Goal: Contribute content: Add original content to the website for others to see

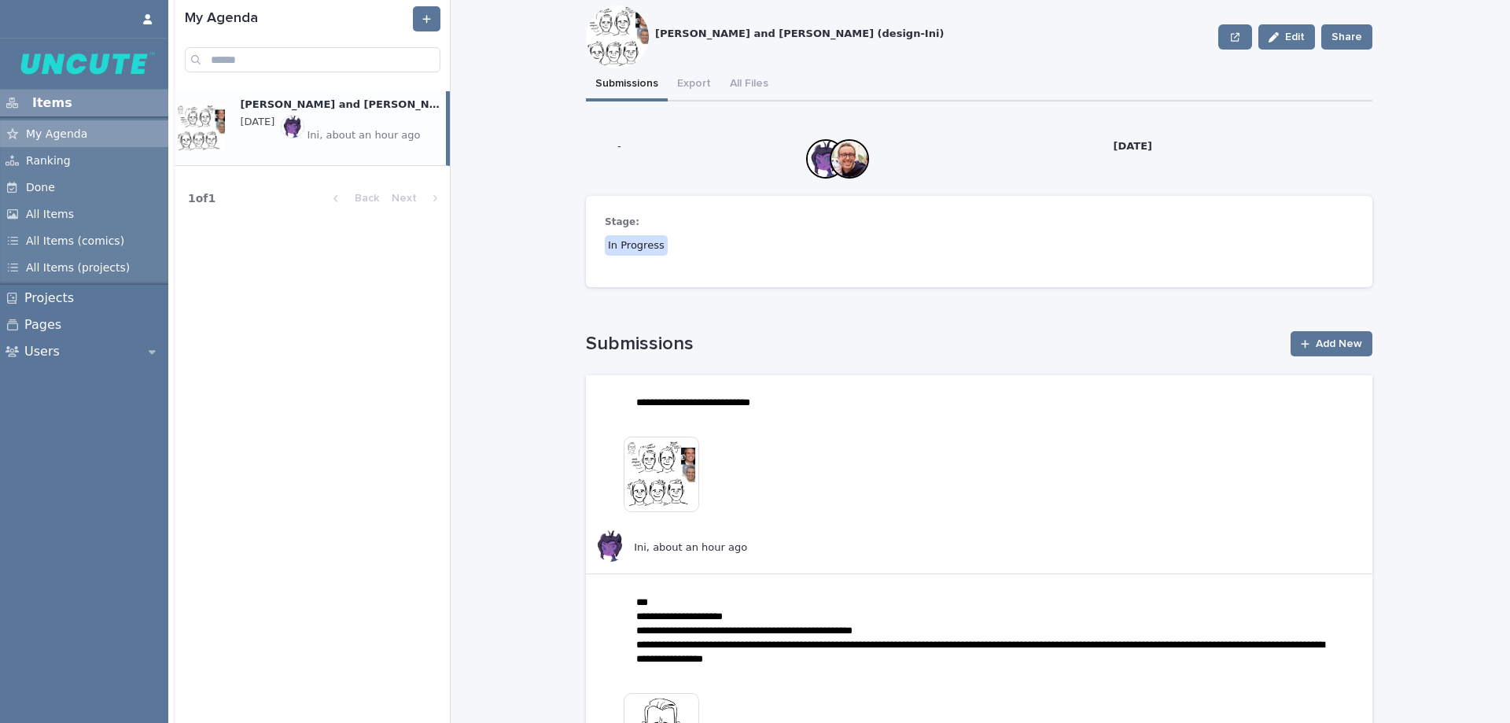
scroll to position [79, 0]
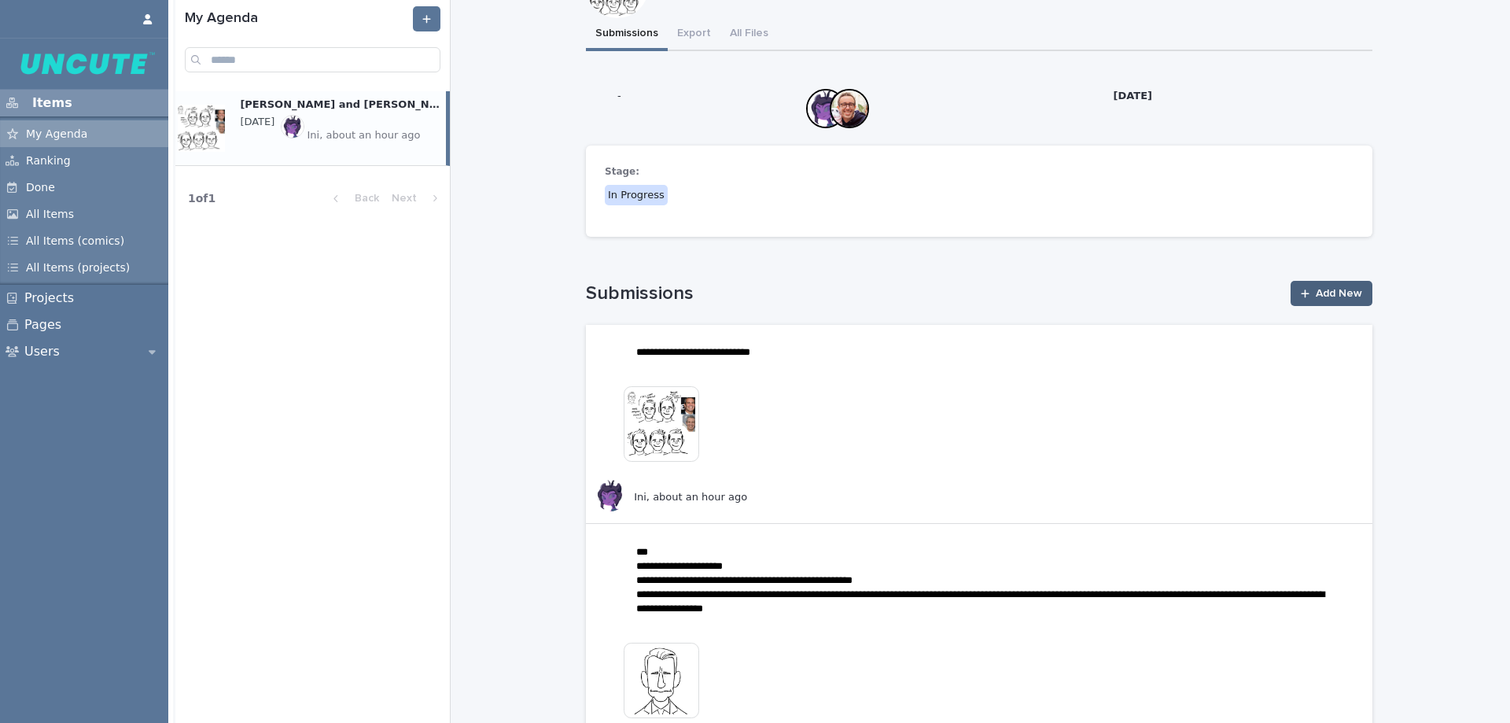
click at [1301, 290] on icon at bounding box center [1305, 294] width 9 height 10
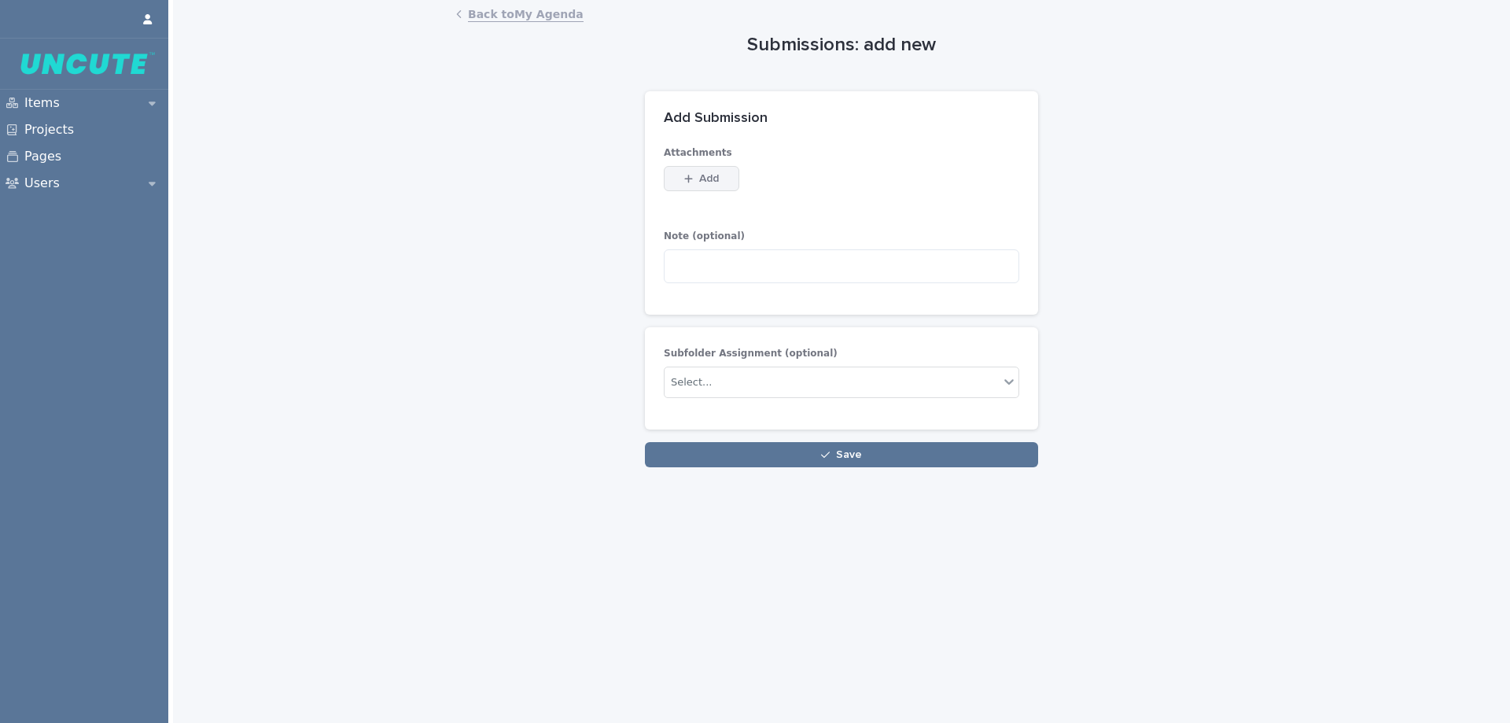
click at [710, 173] on span "Add" at bounding box center [709, 178] width 20 height 11
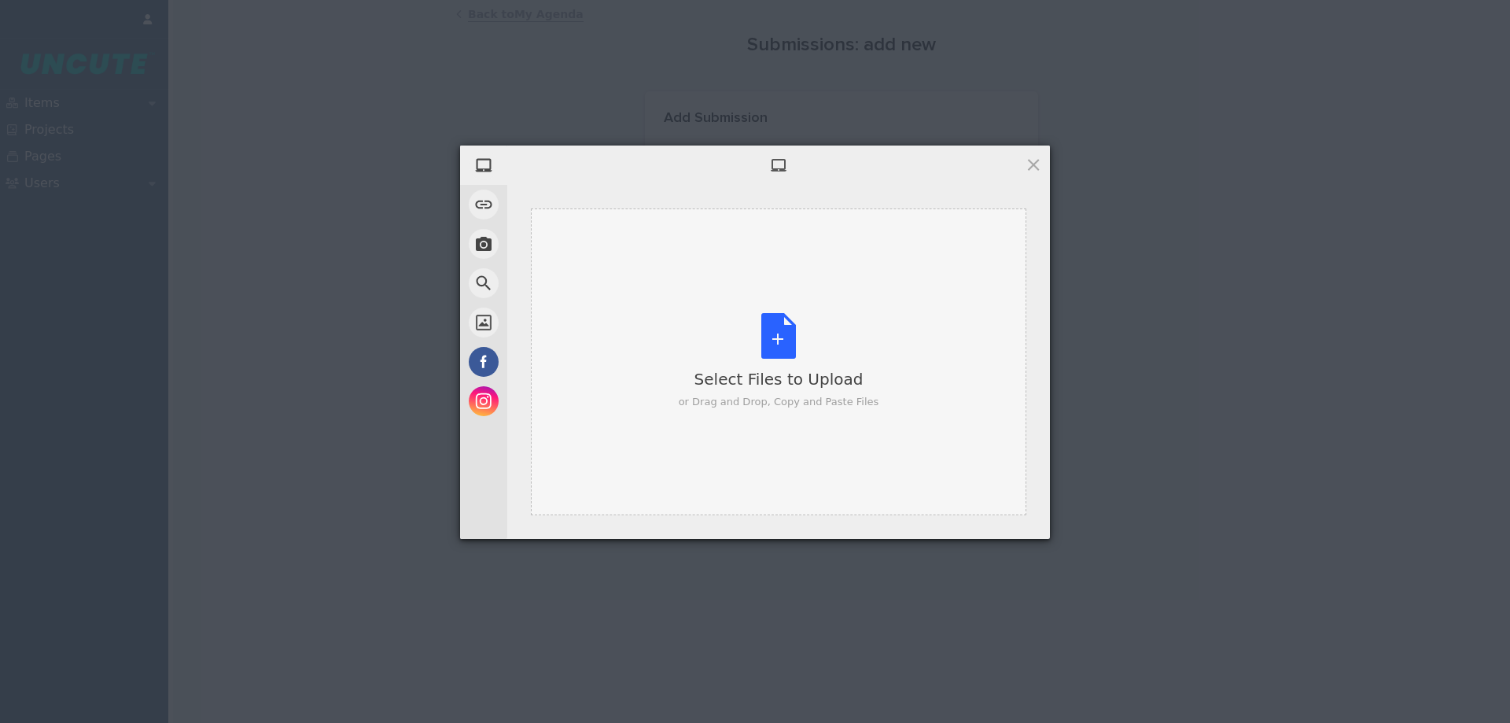
click at [716, 291] on div "Select Files to Upload or Drag and Drop, Copy and Paste Files" at bounding box center [778, 361] width 495 height 307
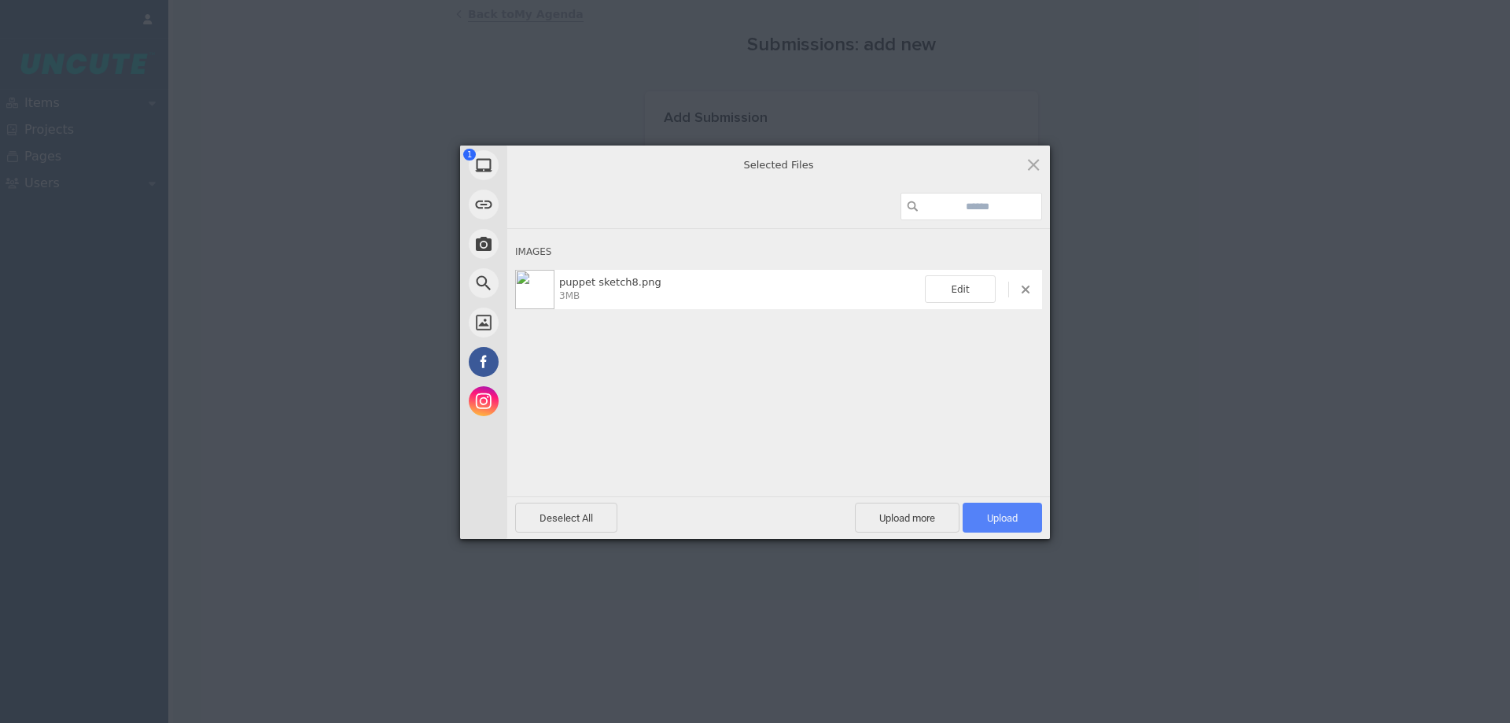
click at [1004, 520] on span "Upload 1" at bounding box center [1002, 518] width 31 height 12
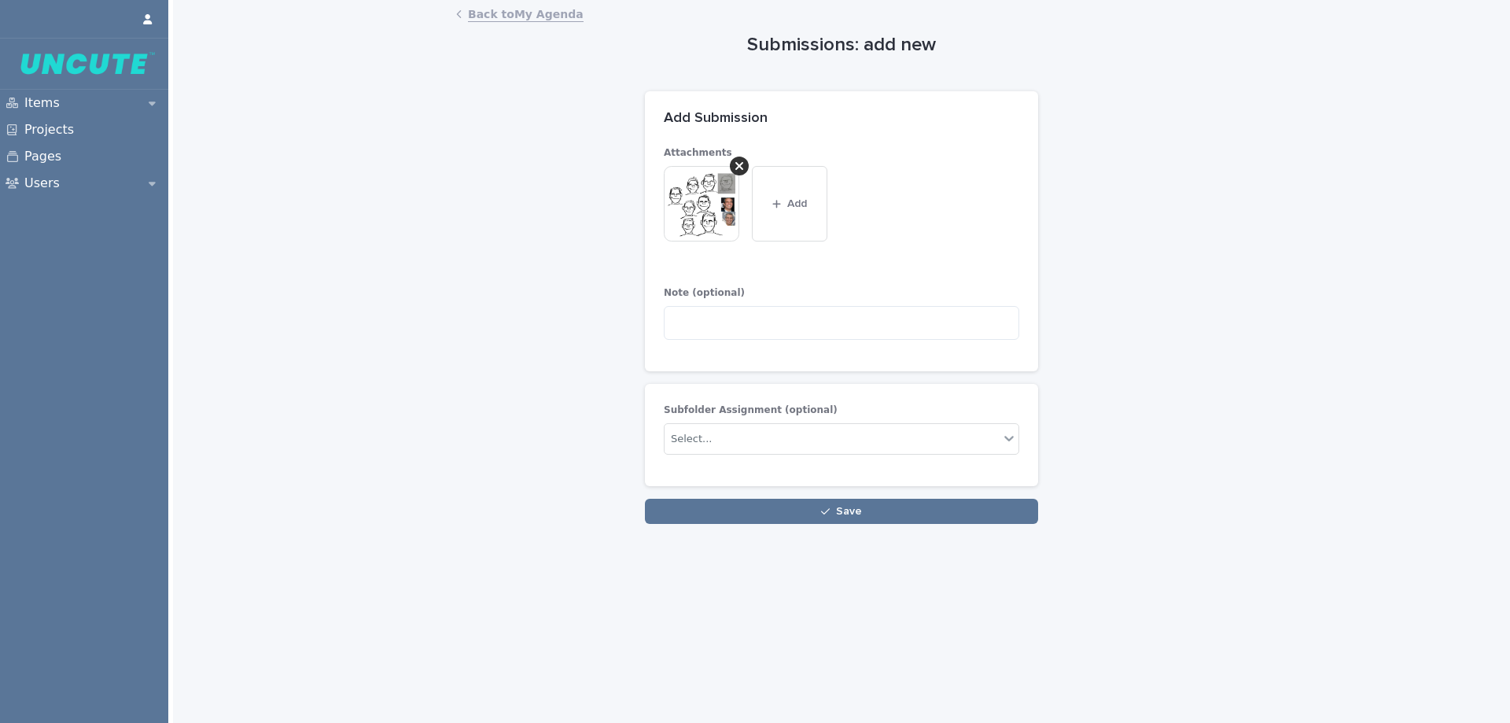
click at [694, 208] on img at bounding box center [702, 204] width 76 height 76
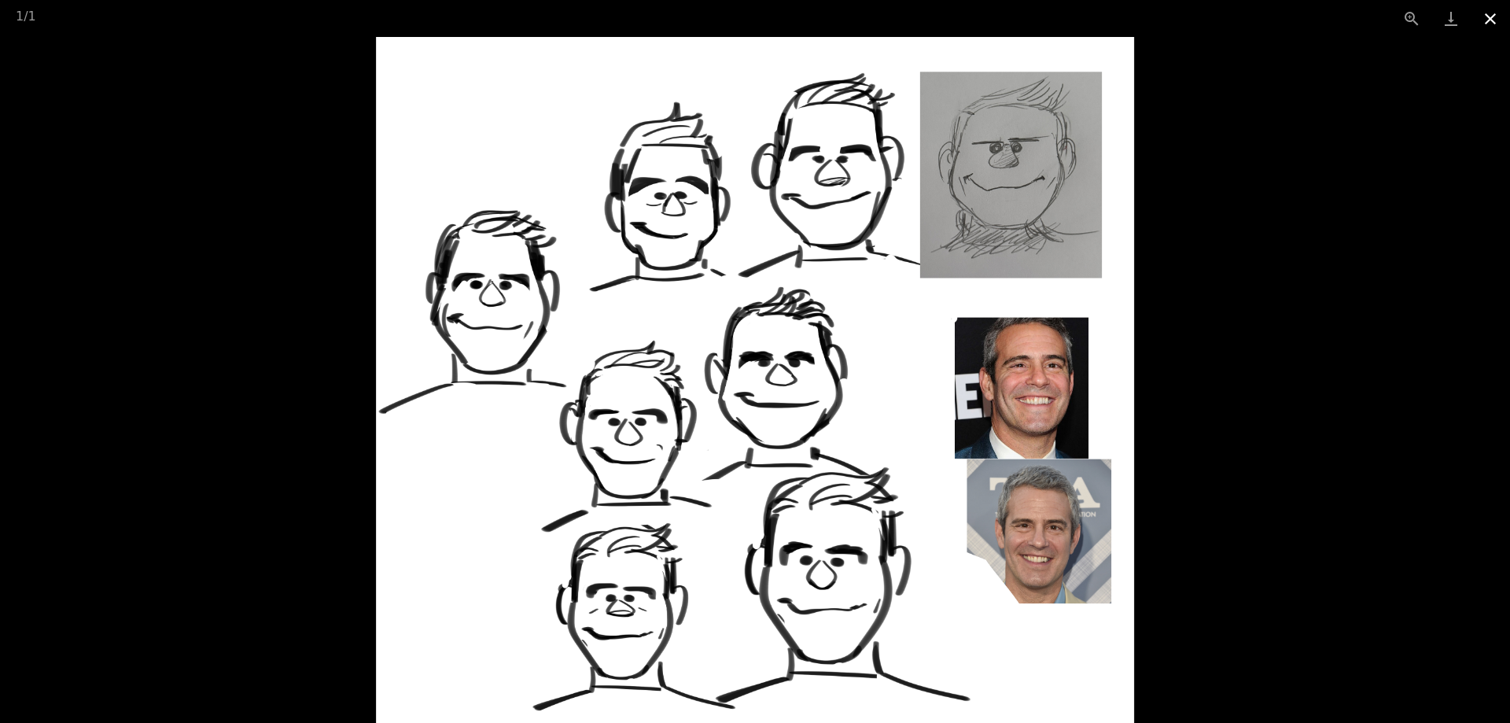
click at [1490, 26] on button "Close gallery" at bounding box center [1490, 18] width 39 height 37
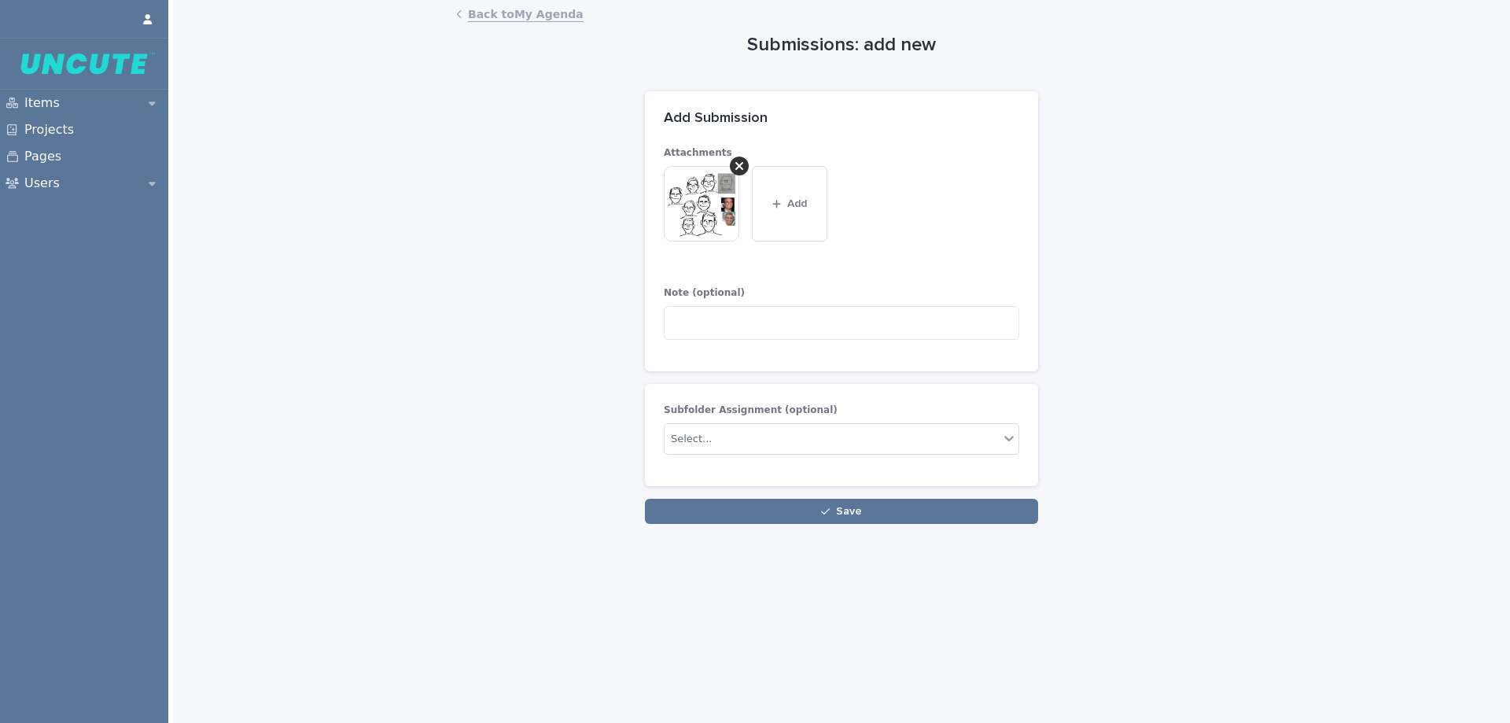
click at [702, 189] on img at bounding box center [702, 204] width 76 height 76
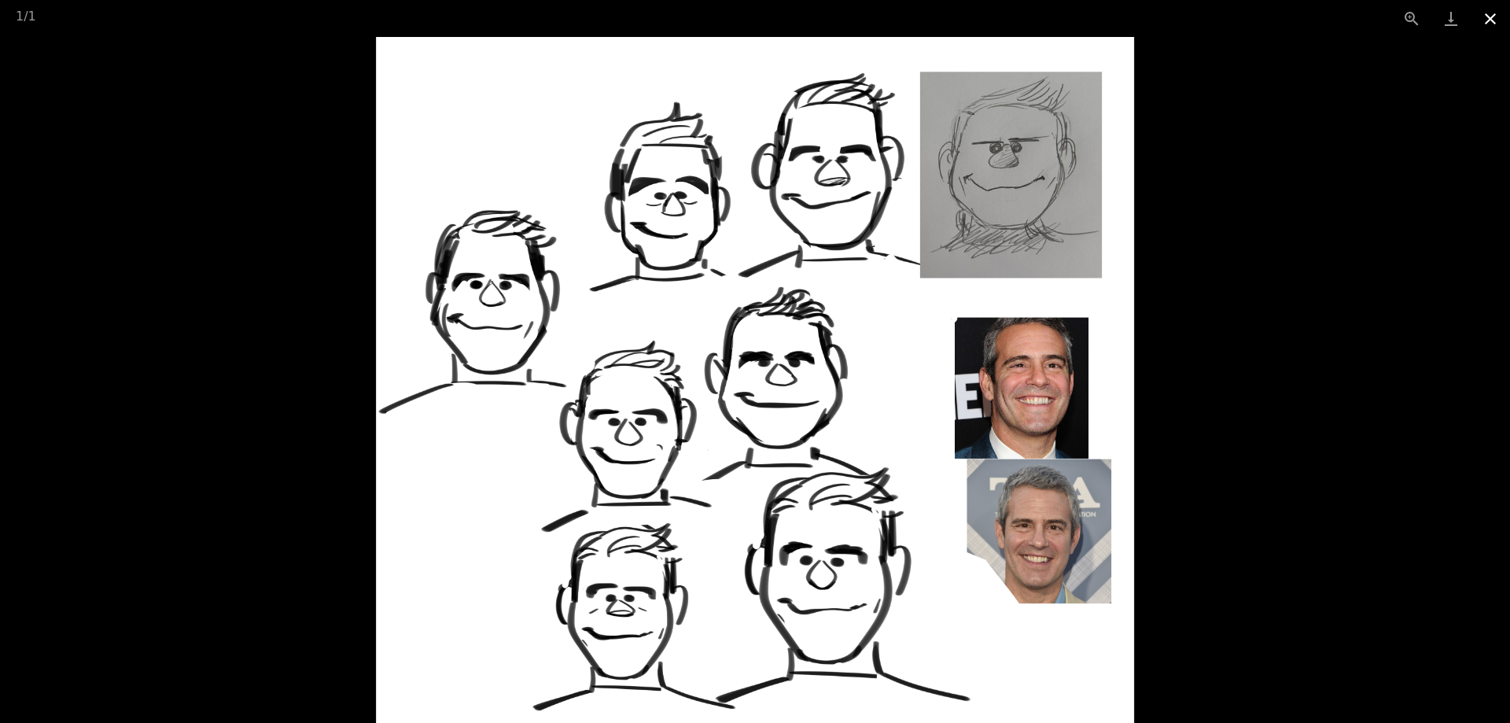
click at [1490, 24] on button "Close gallery" at bounding box center [1490, 18] width 39 height 37
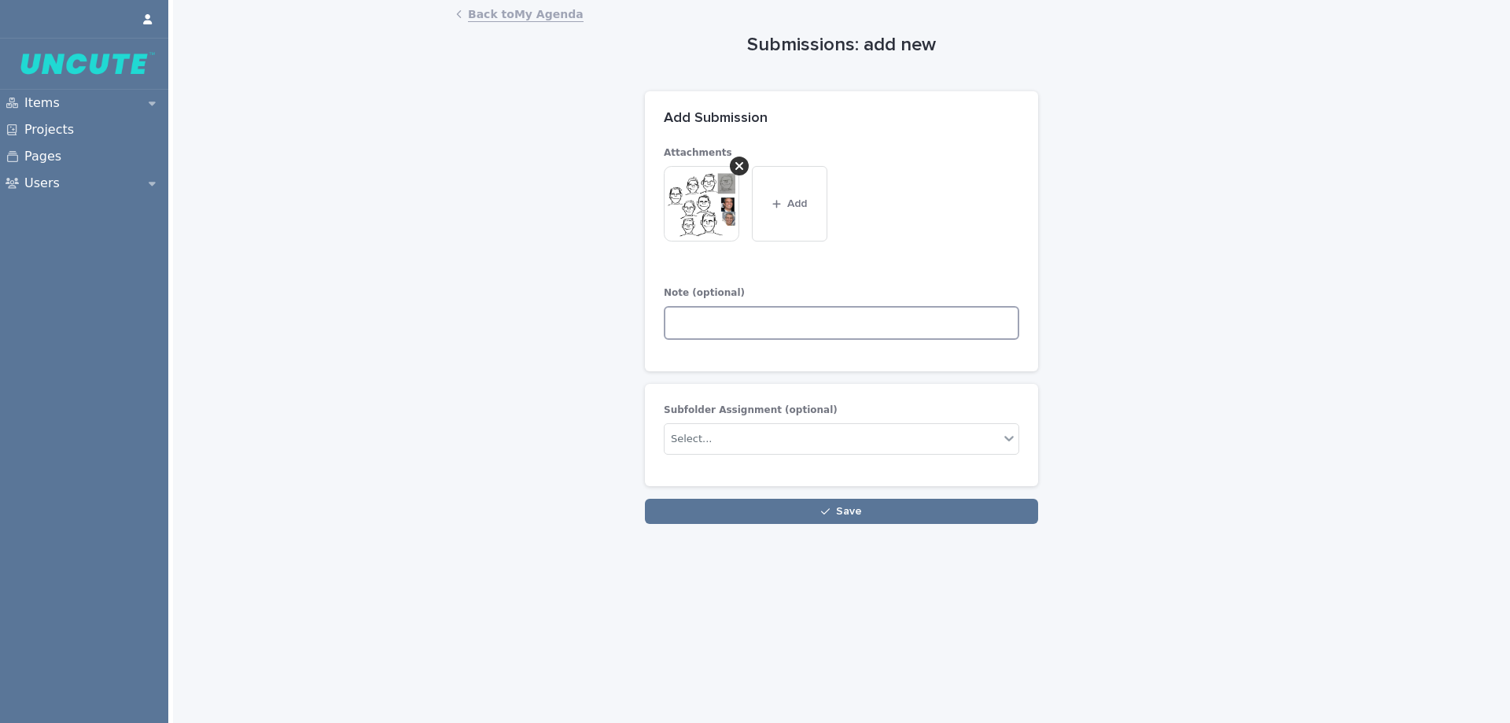
click at [827, 323] on textarea at bounding box center [841, 323] width 355 height 34
click at [714, 233] on img at bounding box center [702, 204] width 76 height 76
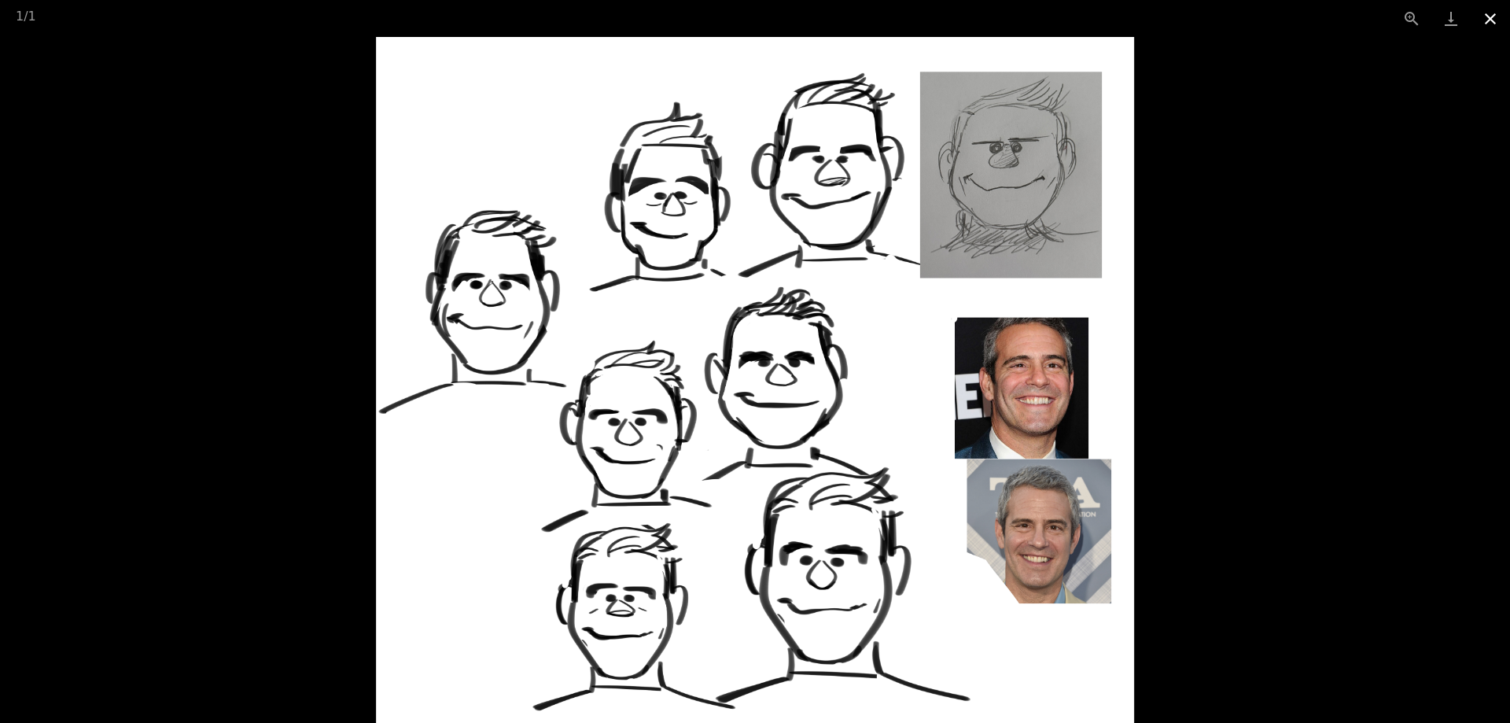
click at [1494, 20] on button "Close gallery" at bounding box center [1490, 18] width 39 height 37
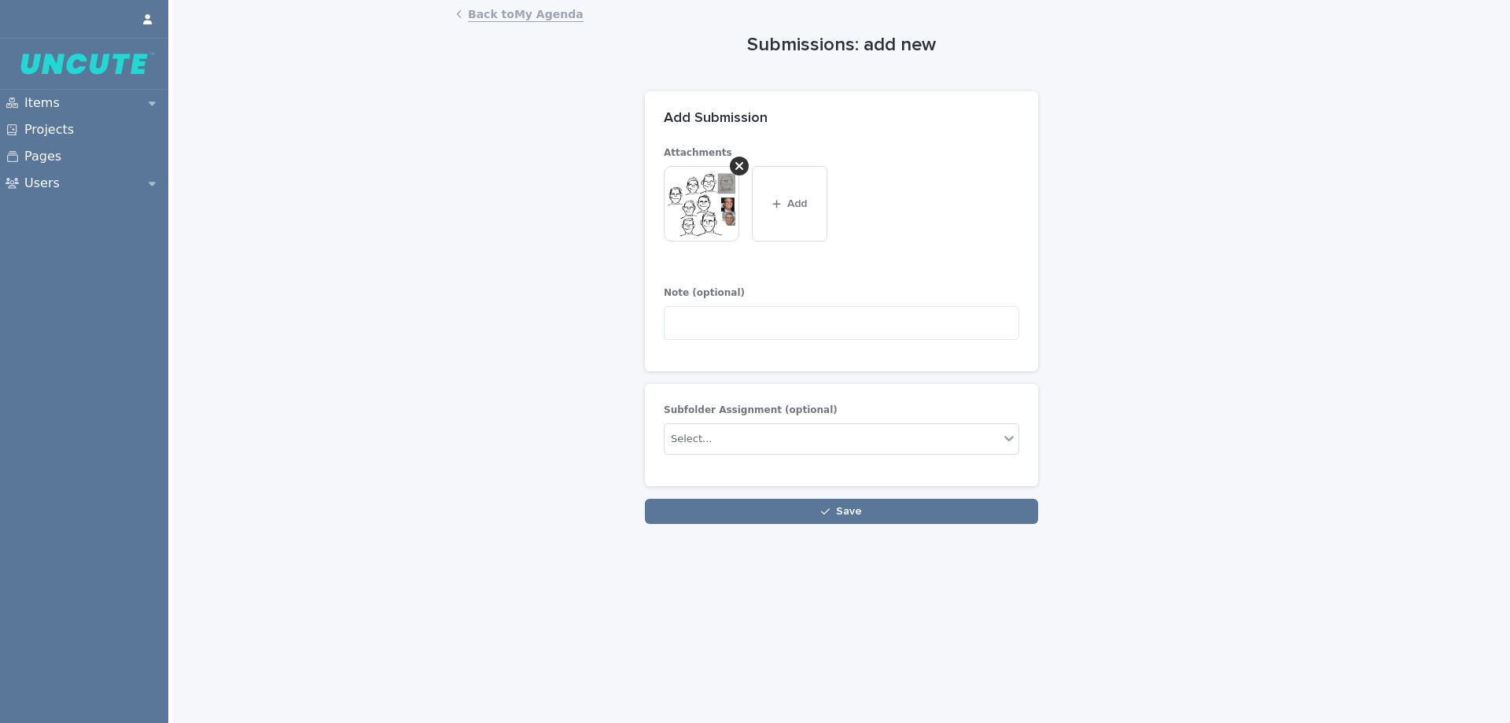
click at [721, 227] on img at bounding box center [702, 204] width 76 height 76
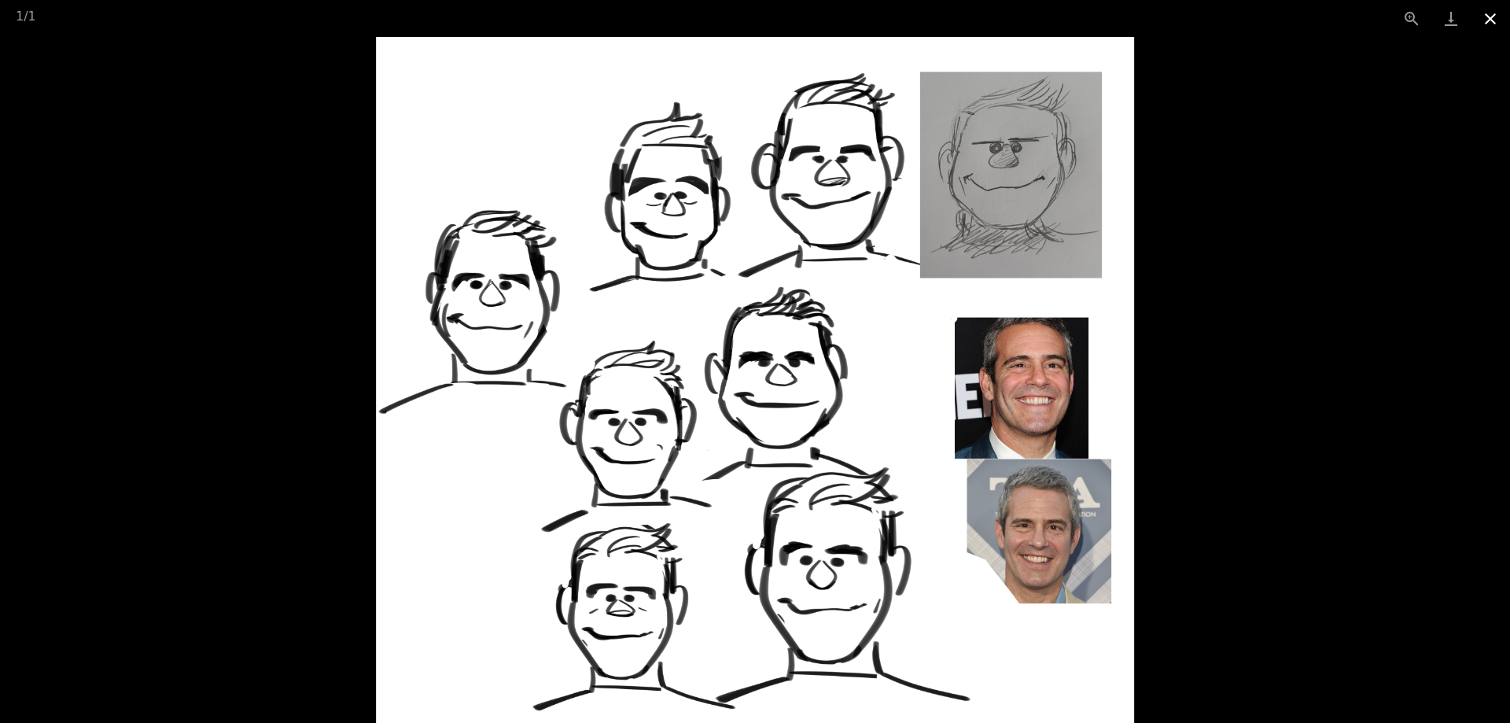
click at [1492, 17] on button "Close gallery" at bounding box center [1490, 18] width 39 height 37
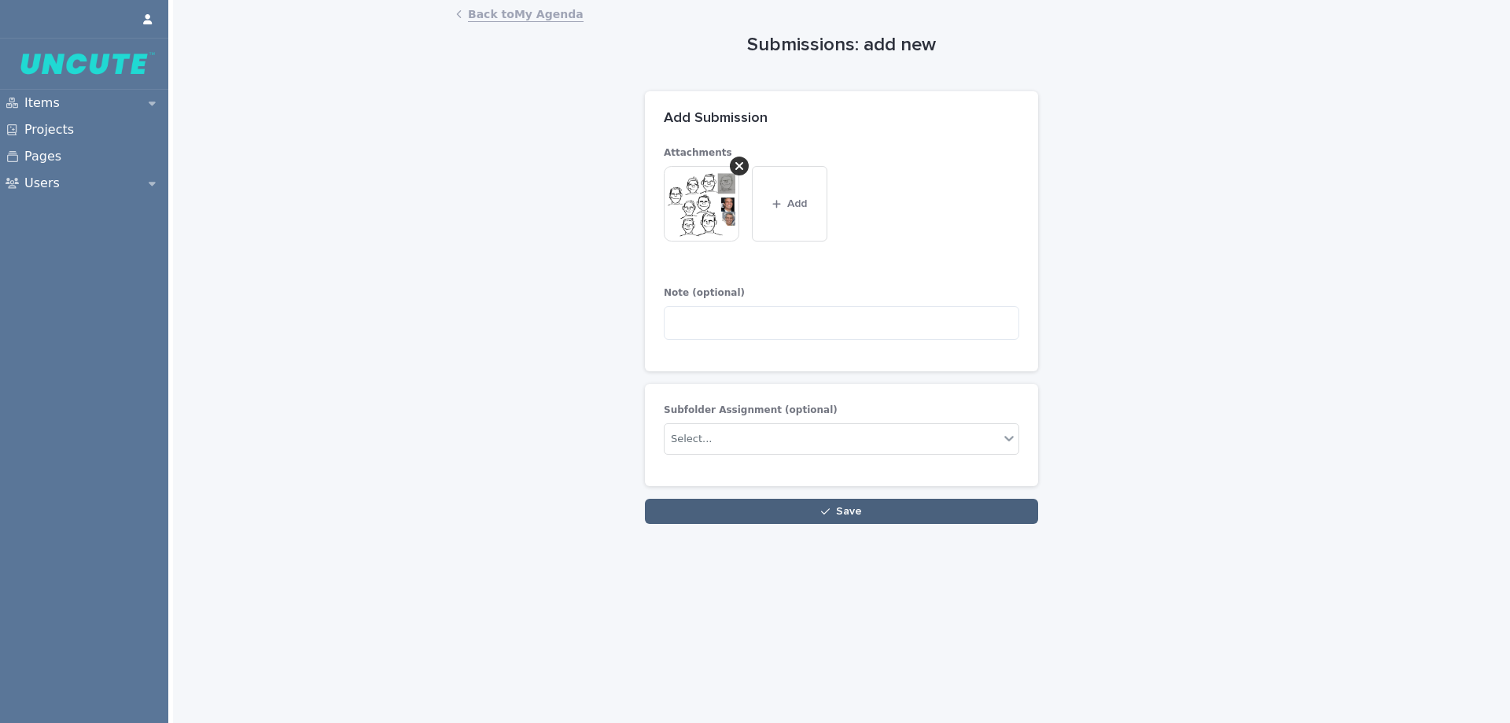
click at [808, 505] on button "Save" at bounding box center [841, 511] width 393 height 25
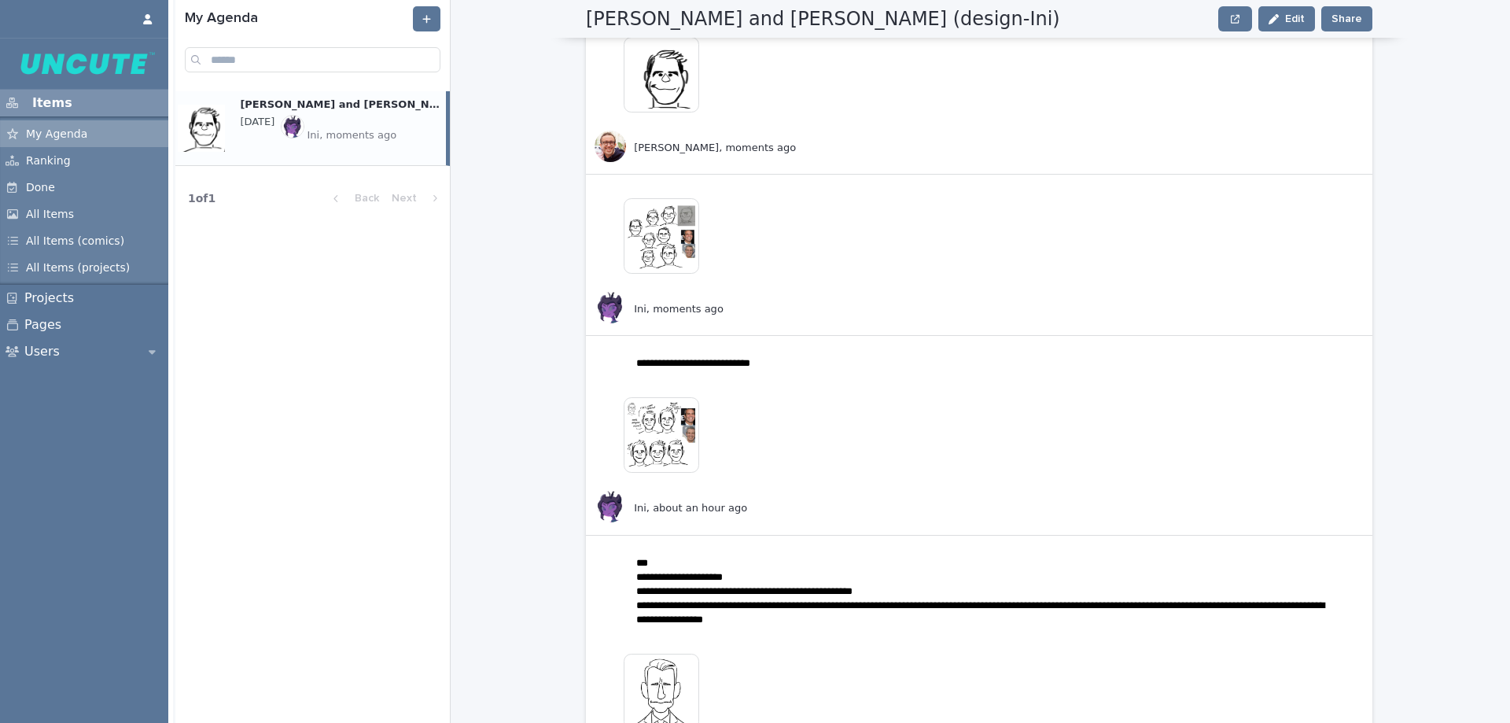
scroll to position [472, 0]
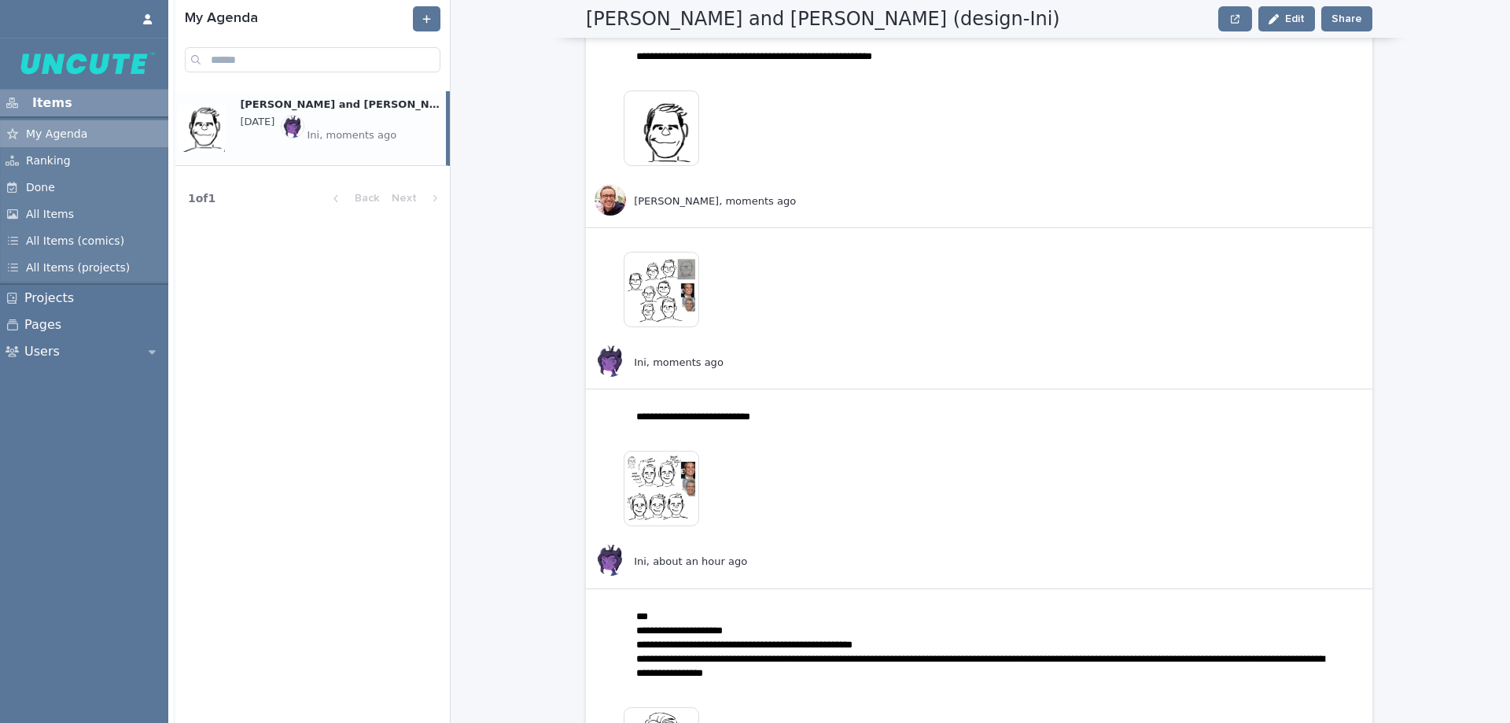
click at [677, 295] on img at bounding box center [662, 290] width 76 height 76
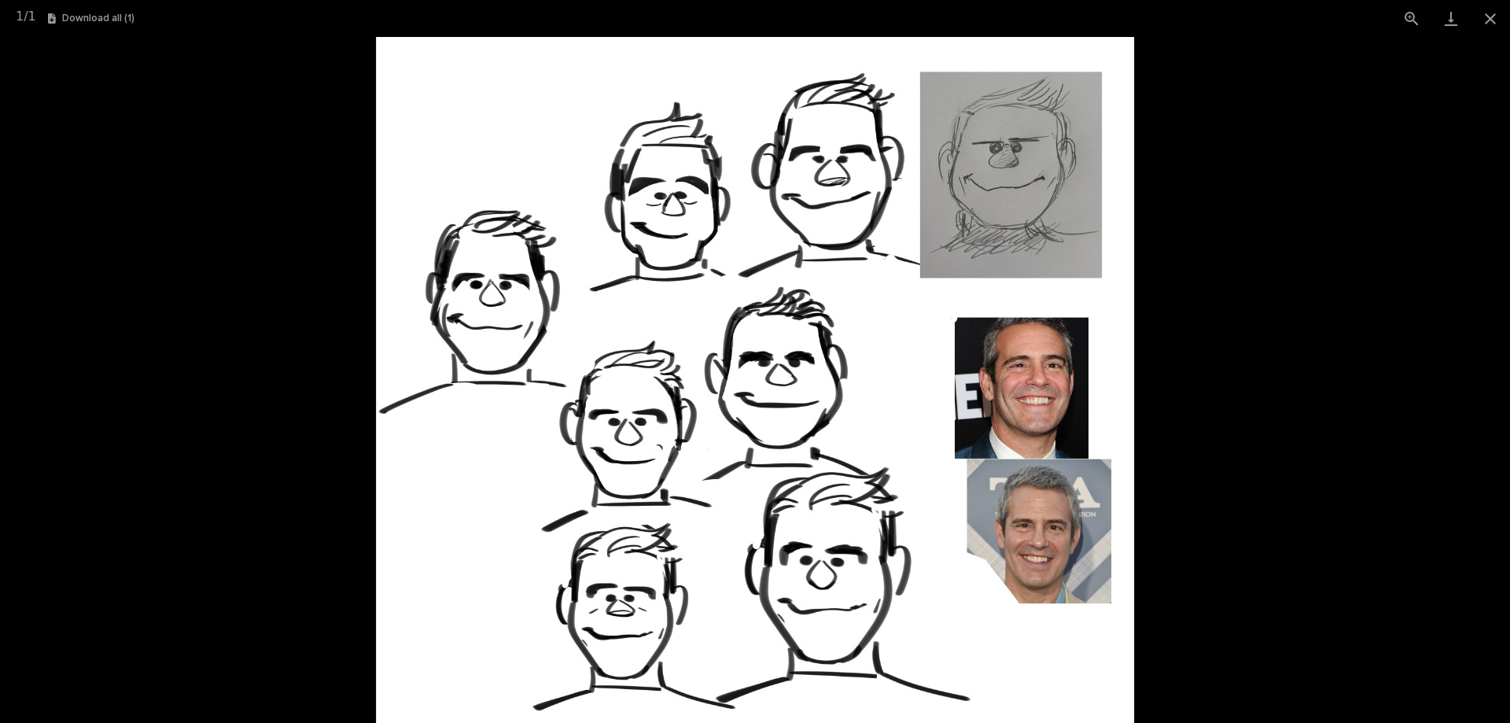
click at [1253, 230] on picture at bounding box center [755, 380] width 1510 height 686
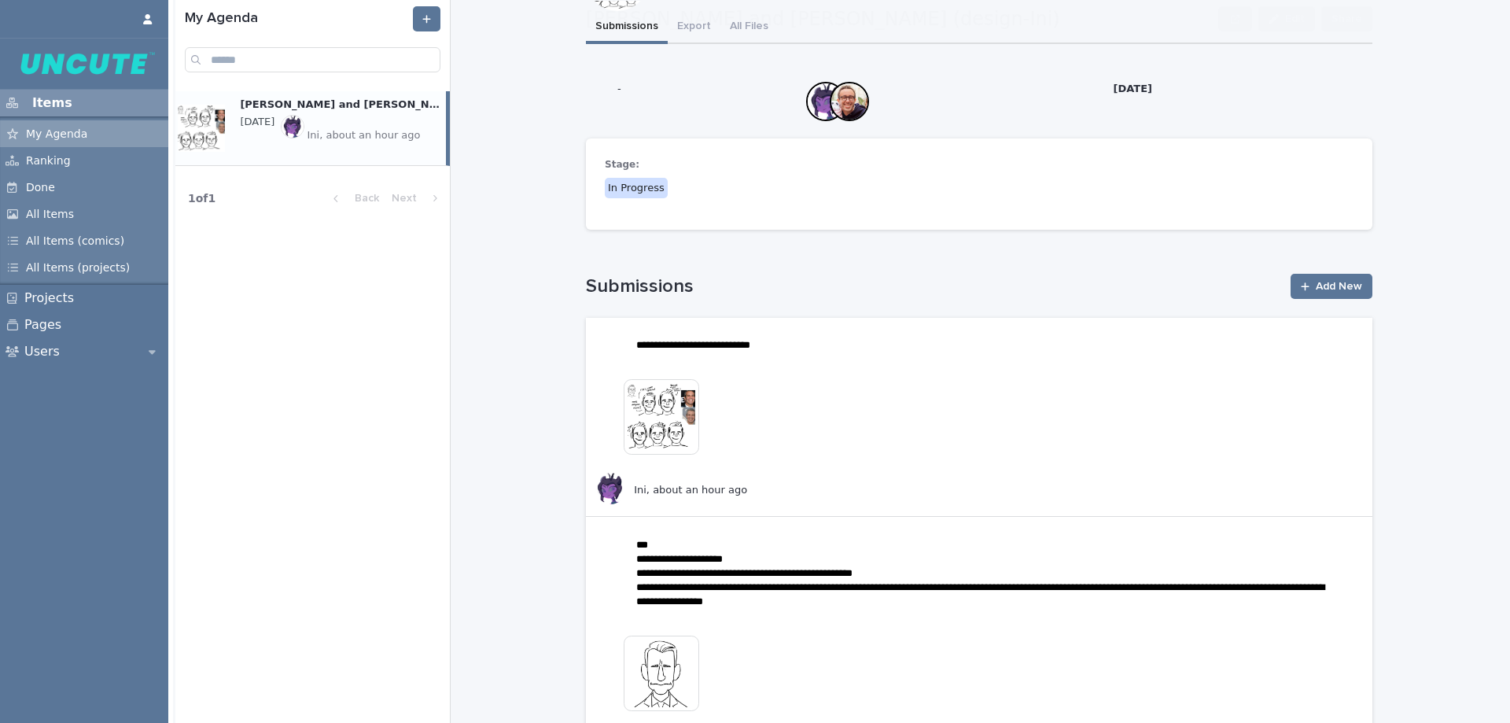
scroll to position [393, 0]
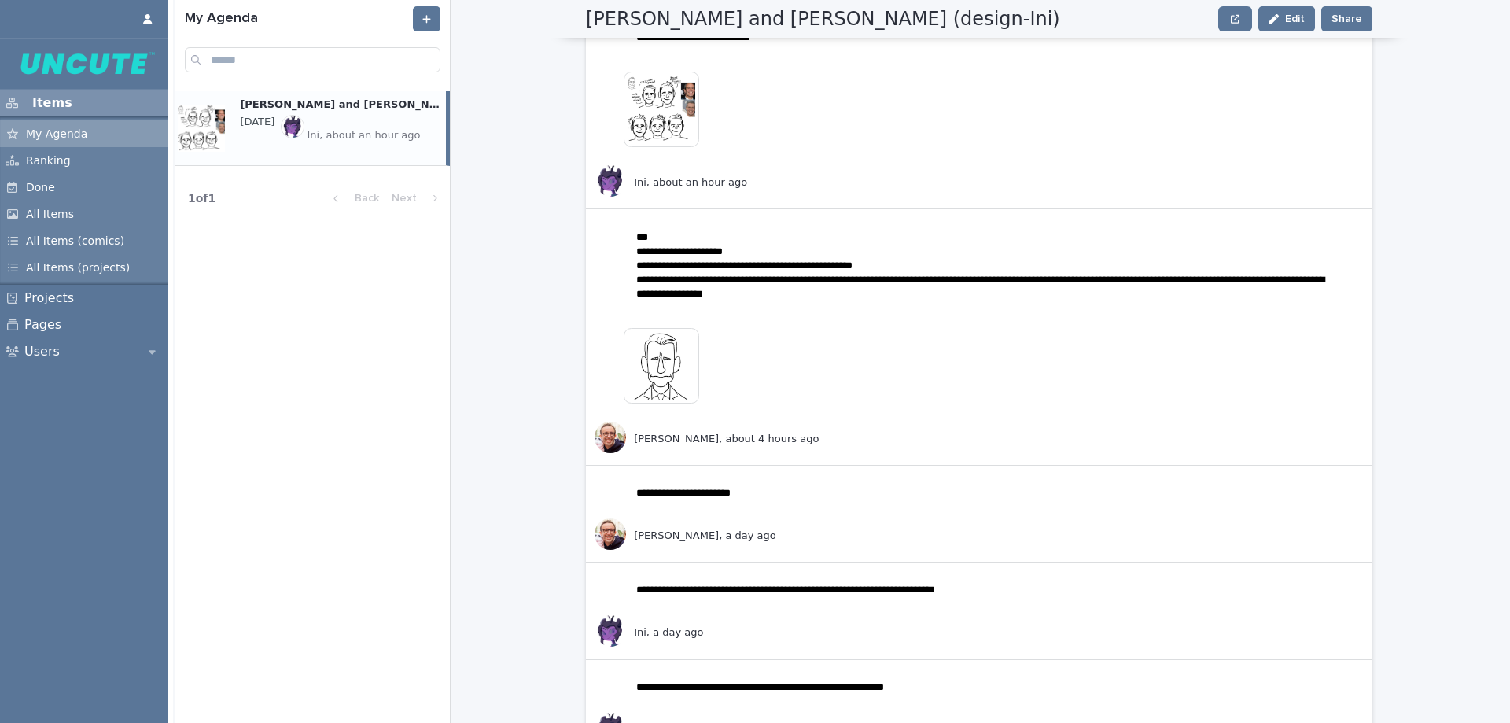
click at [681, 123] on img at bounding box center [662, 110] width 76 height 76
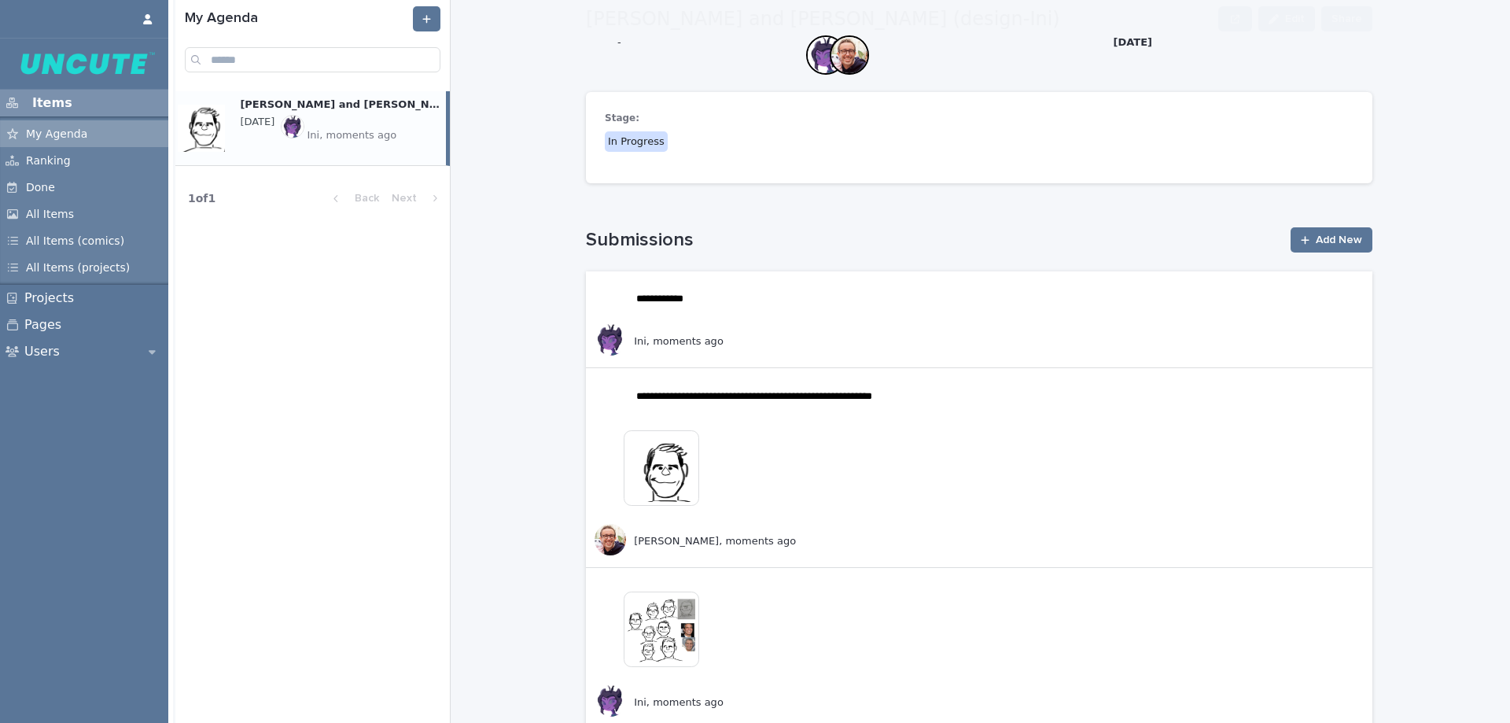
scroll to position [157, 0]
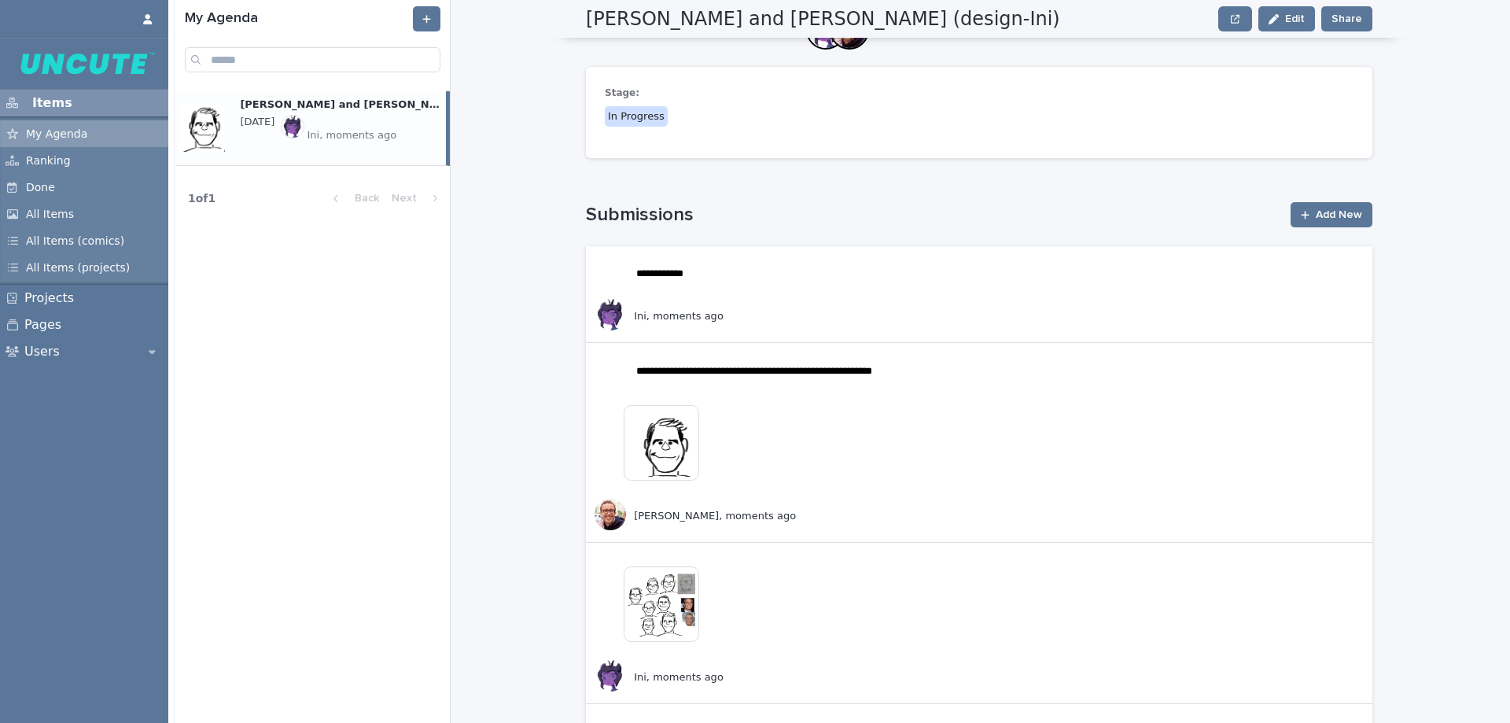
click at [671, 461] on img at bounding box center [662, 443] width 76 height 76
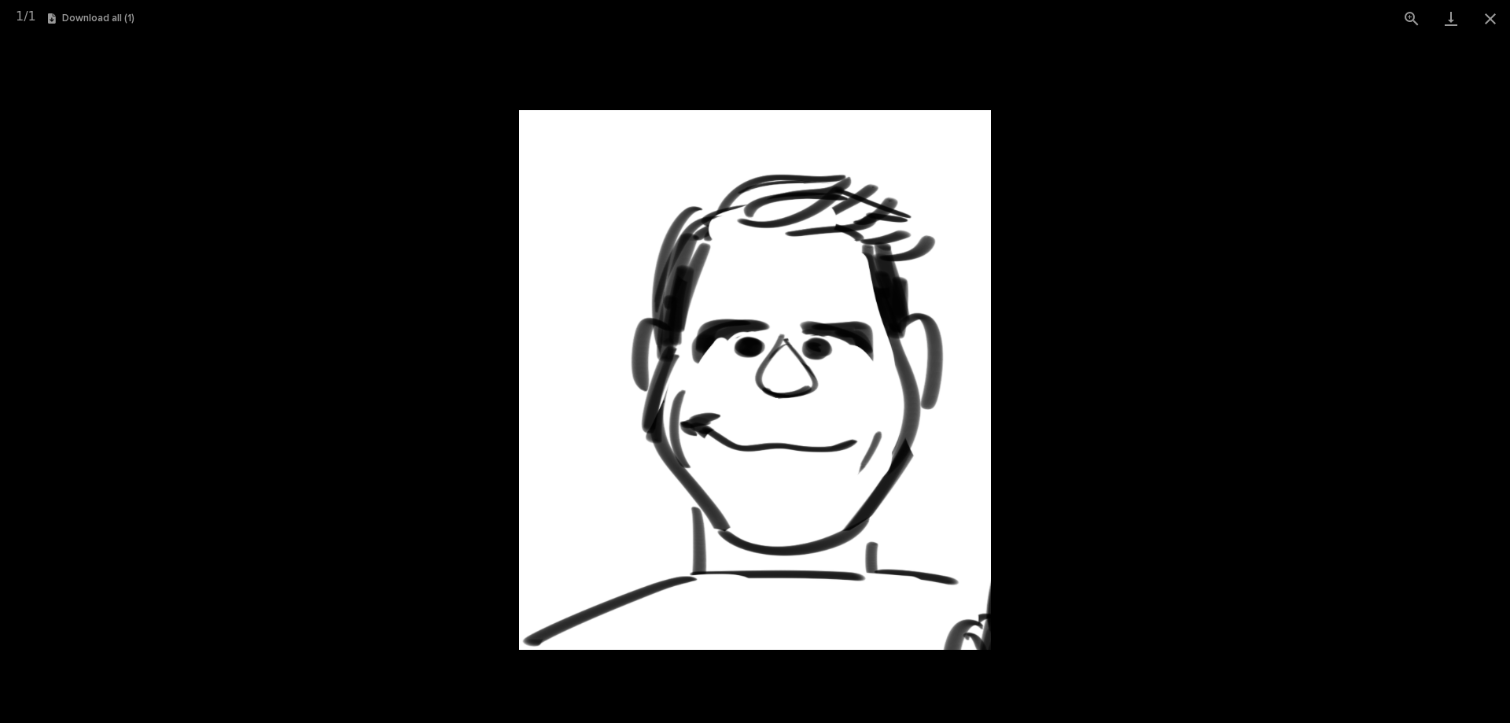
drag, startPoint x: 1360, startPoint y: 385, endPoint x: 1435, endPoint y: 208, distance: 192.4
click at [1361, 385] on picture at bounding box center [755, 380] width 1510 height 686
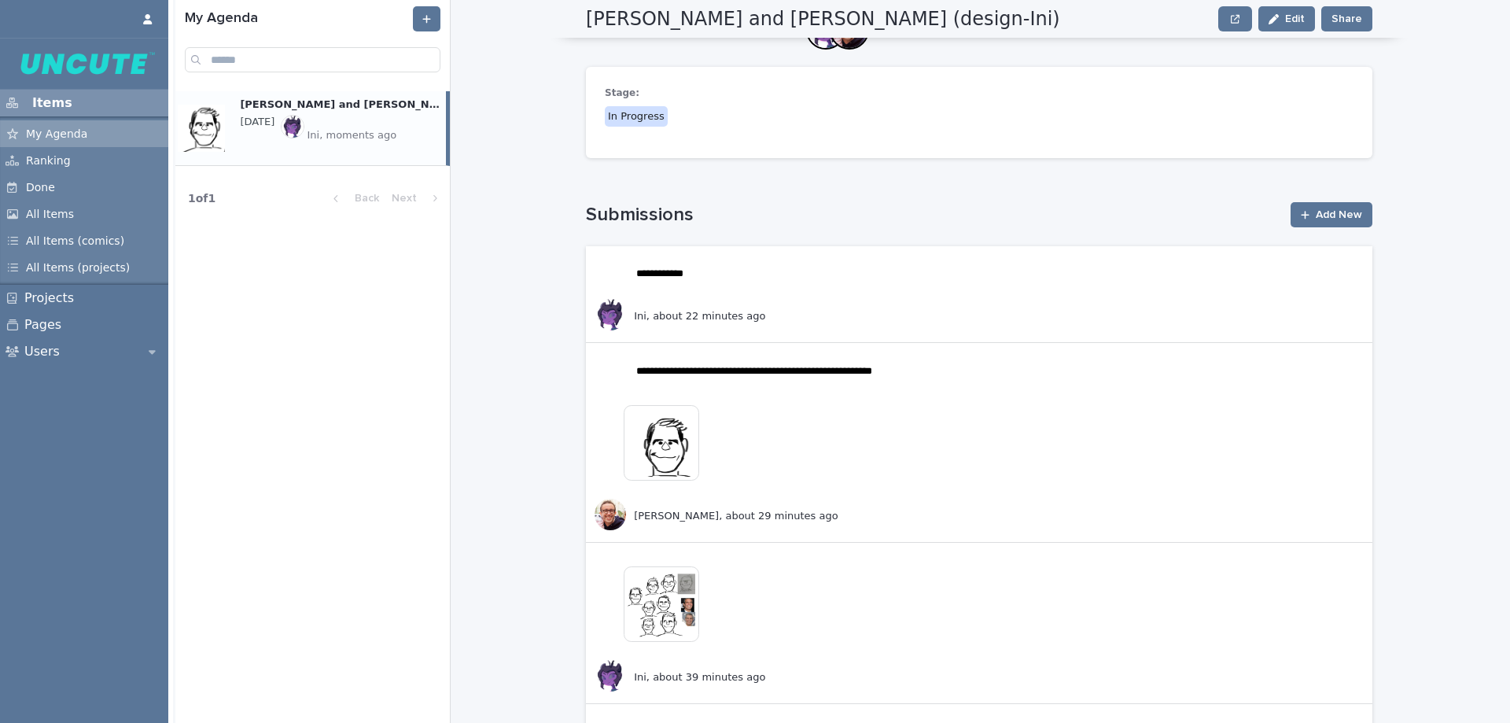
click at [679, 601] on img at bounding box center [662, 604] width 76 height 76
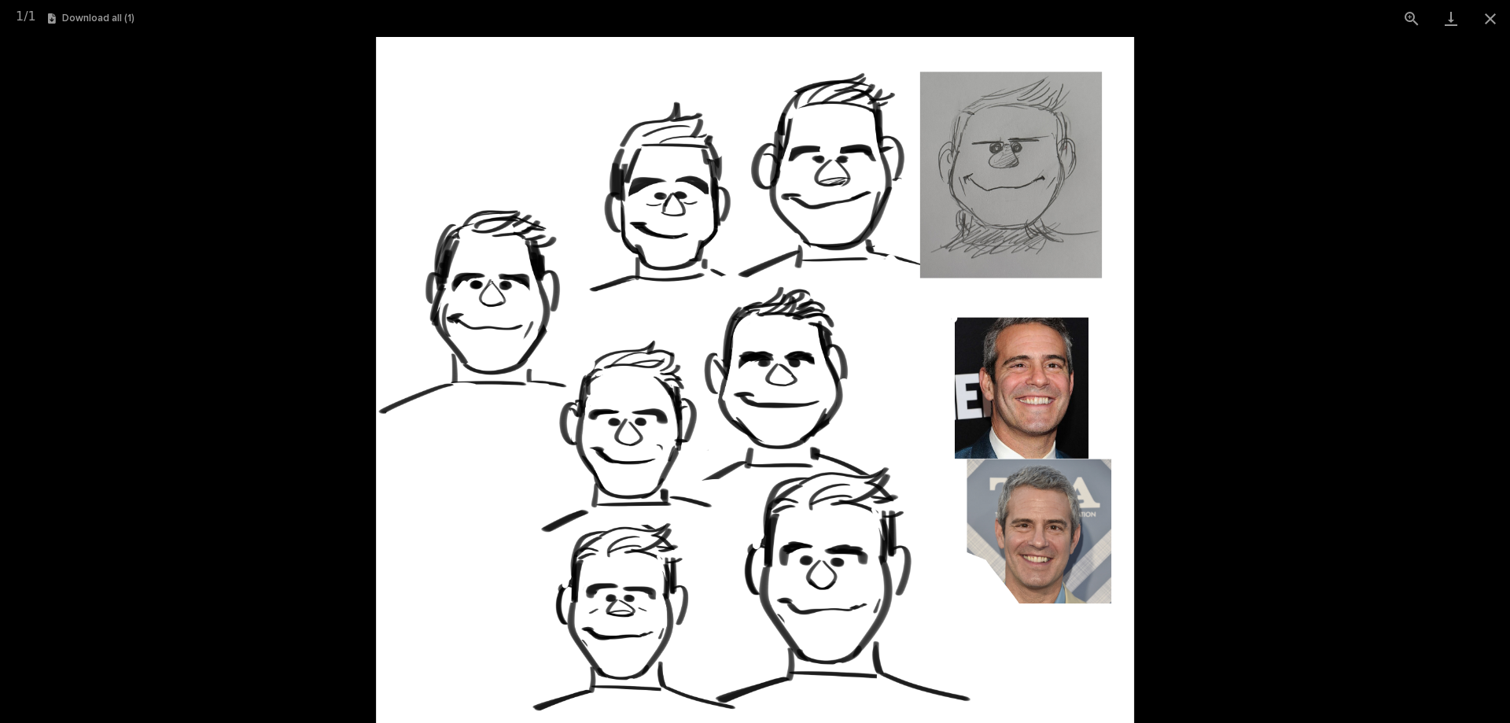
click at [1247, 410] on picture at bounding box center [755, 380] width 1510 height 686
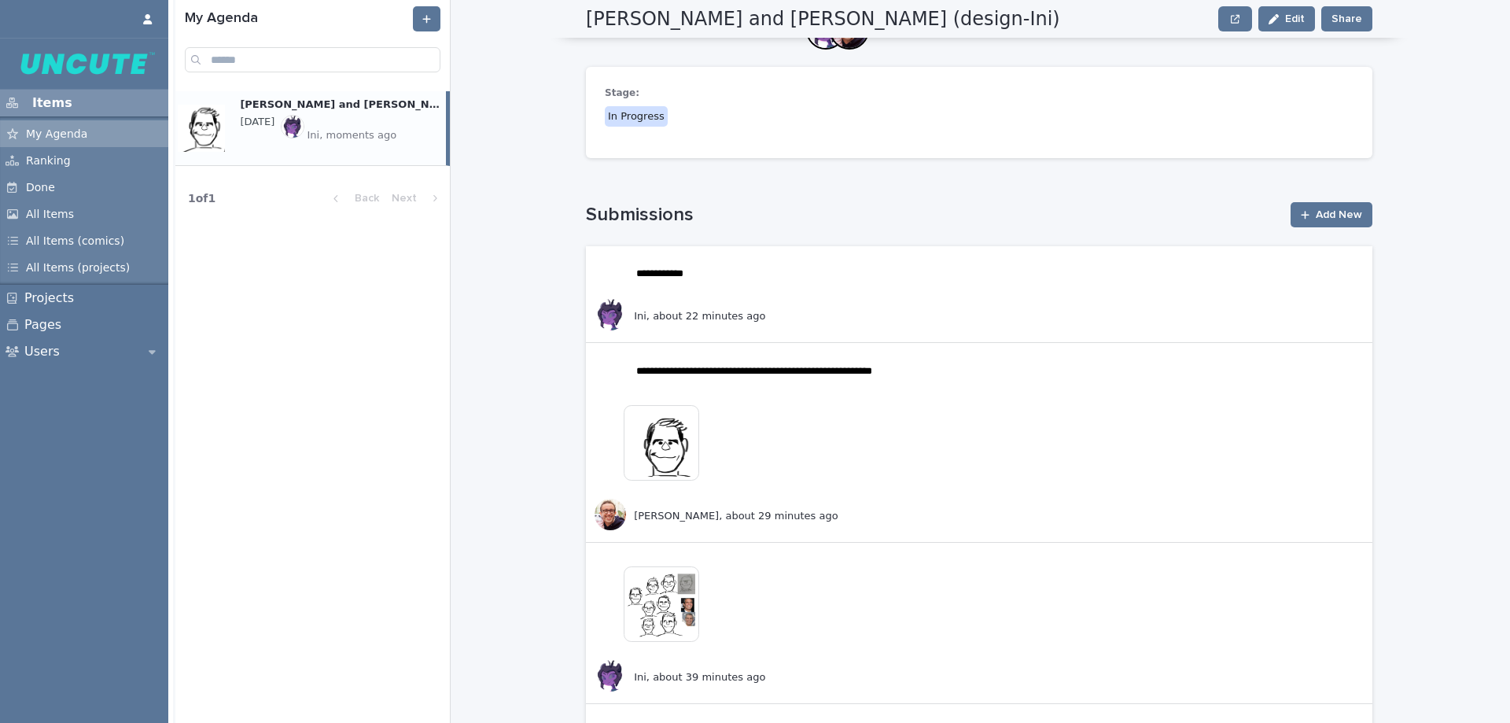
click at [675, 599] on img at bounding box center [662, 604] width 76 height 76
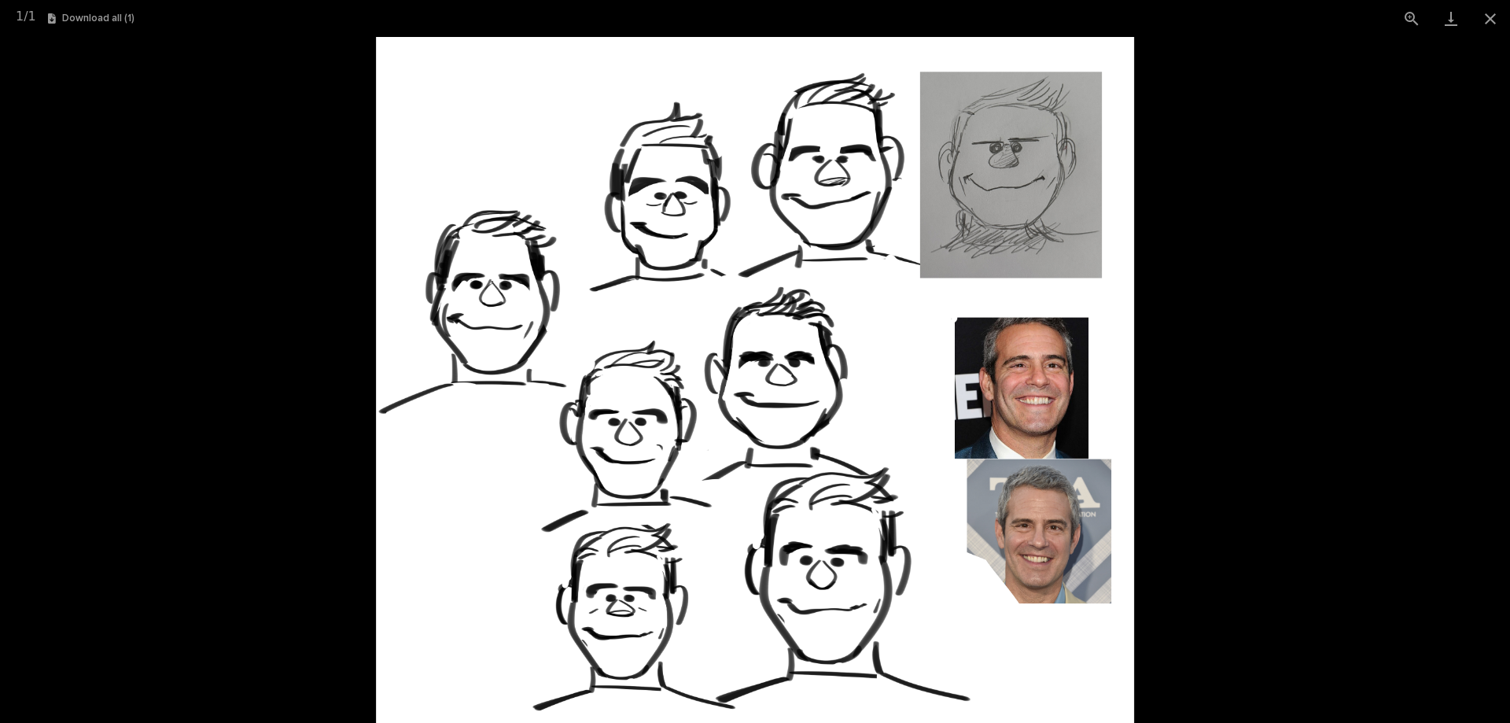
click at [1269, 515] on picture at bounding box center [755, 380] width 1510 height 686
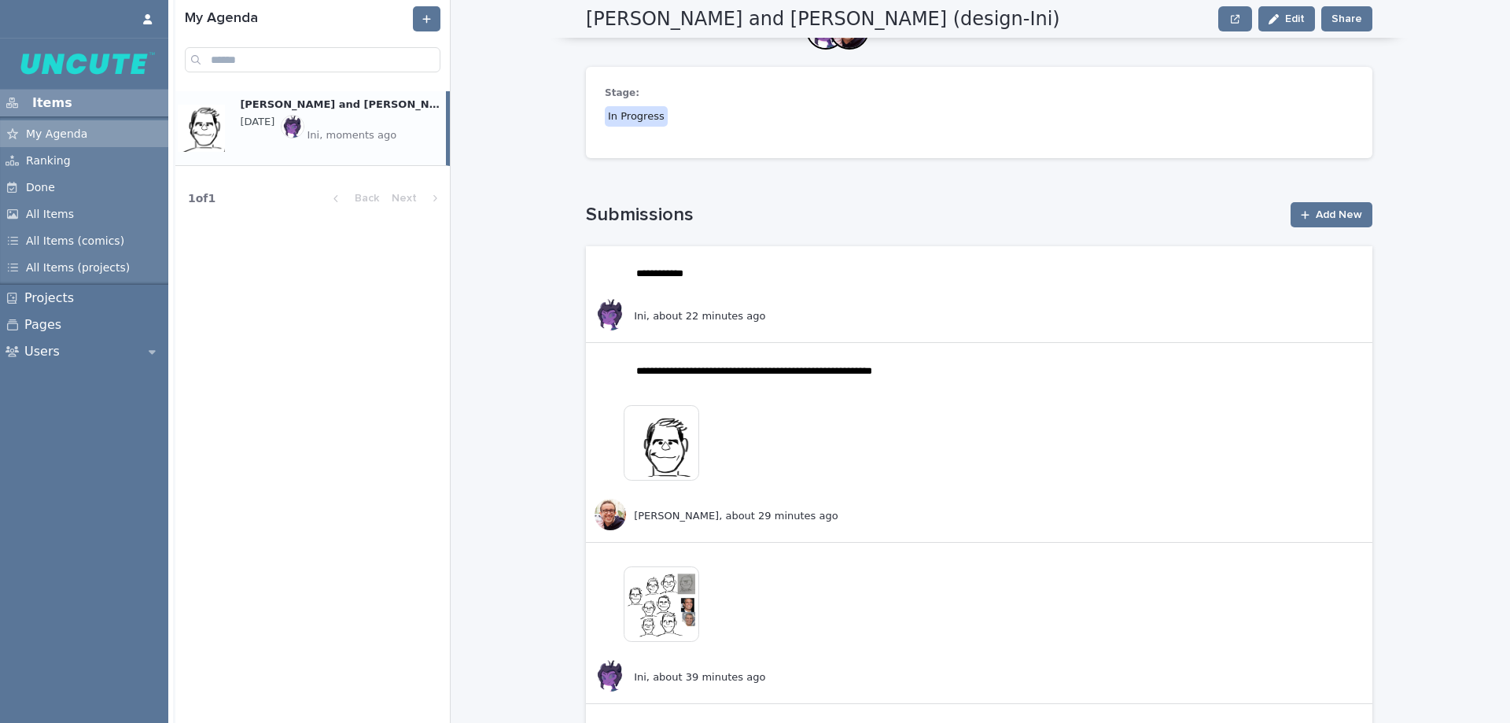
click at [635, 464] on img at bounding box center [662, 443] width 76 height 76
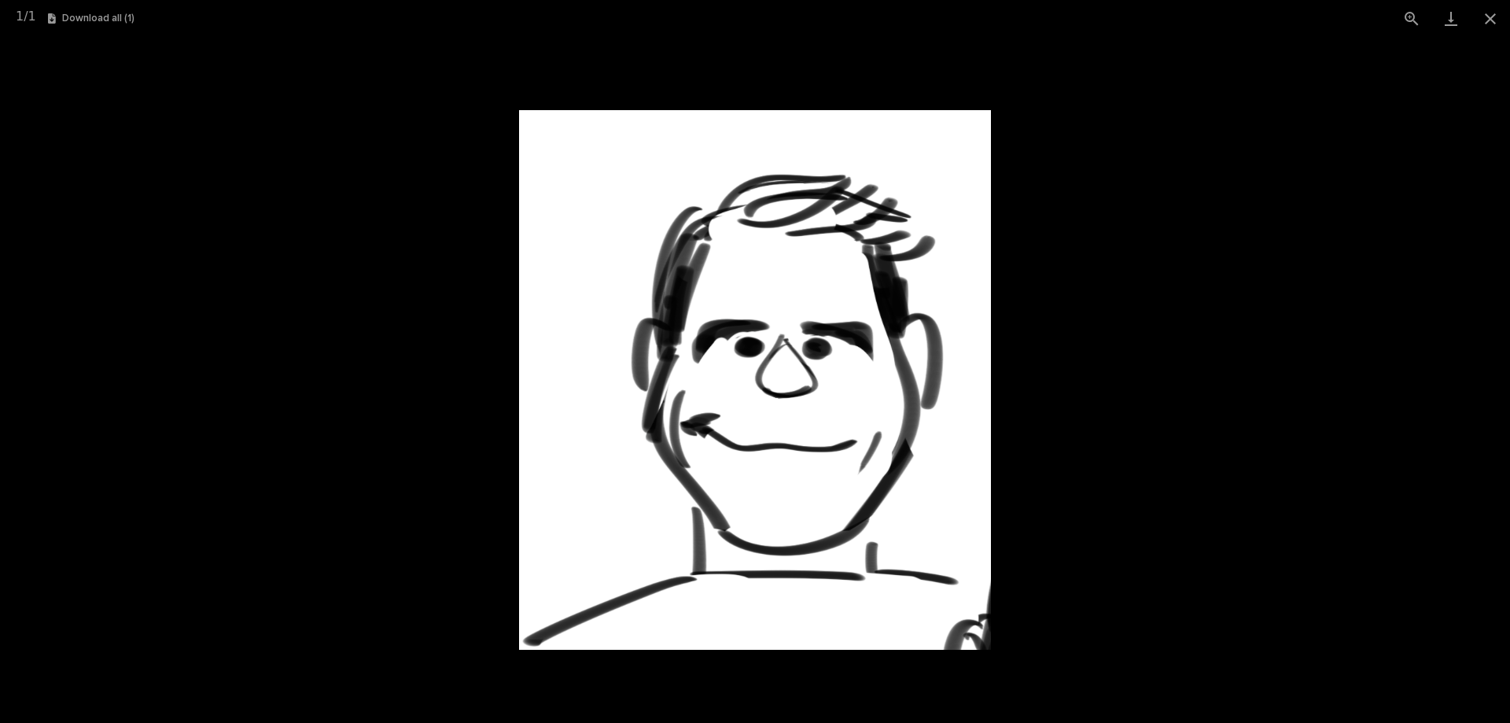
drag, startPoint x: 1210, startPoint y: 527, endPoint x: 798, endPoint y: 555, distance: 413.1
click at [1210, 527] on picture at bounding box center [755, 380] width 1510 height 686
click at [411, 579] on picture at bounding box center [755, 380] width 1510 height 686
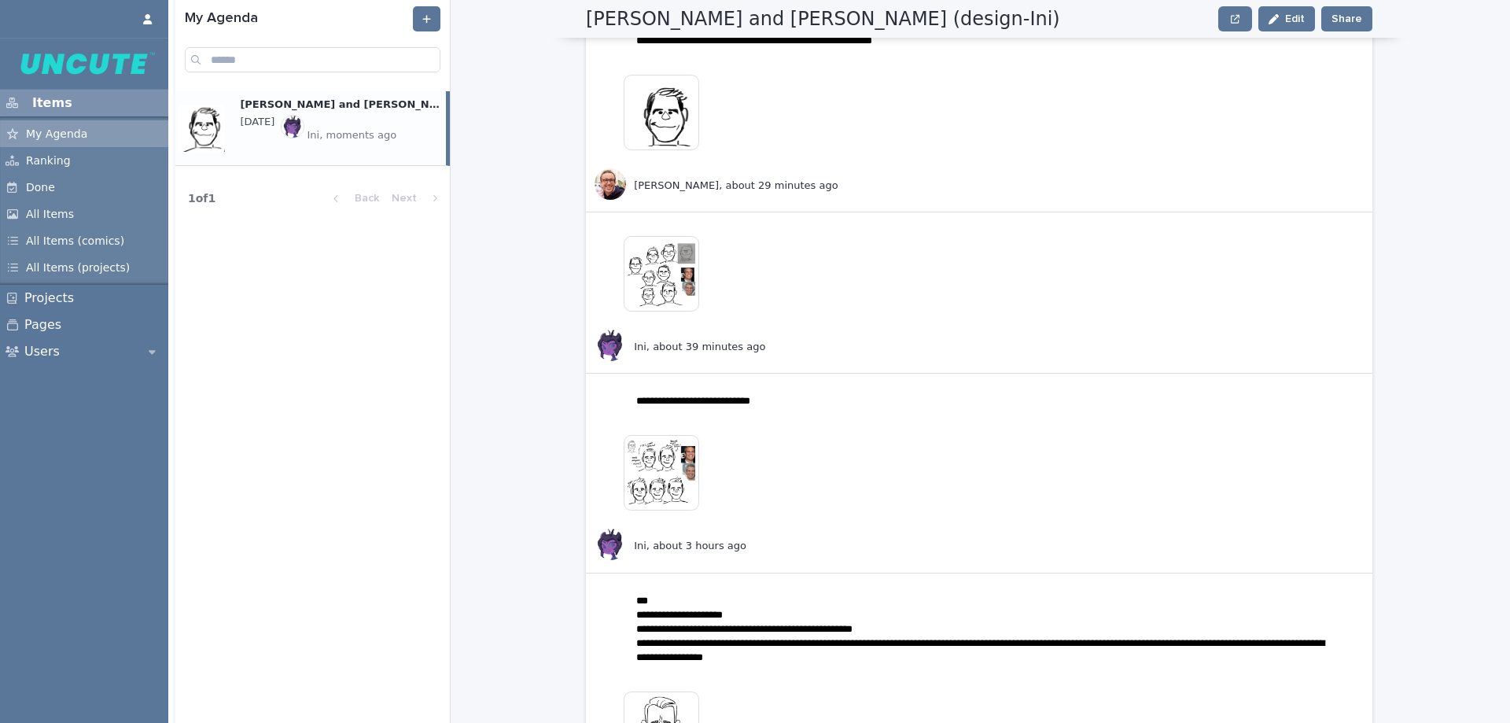
scroll to position [629, 0]
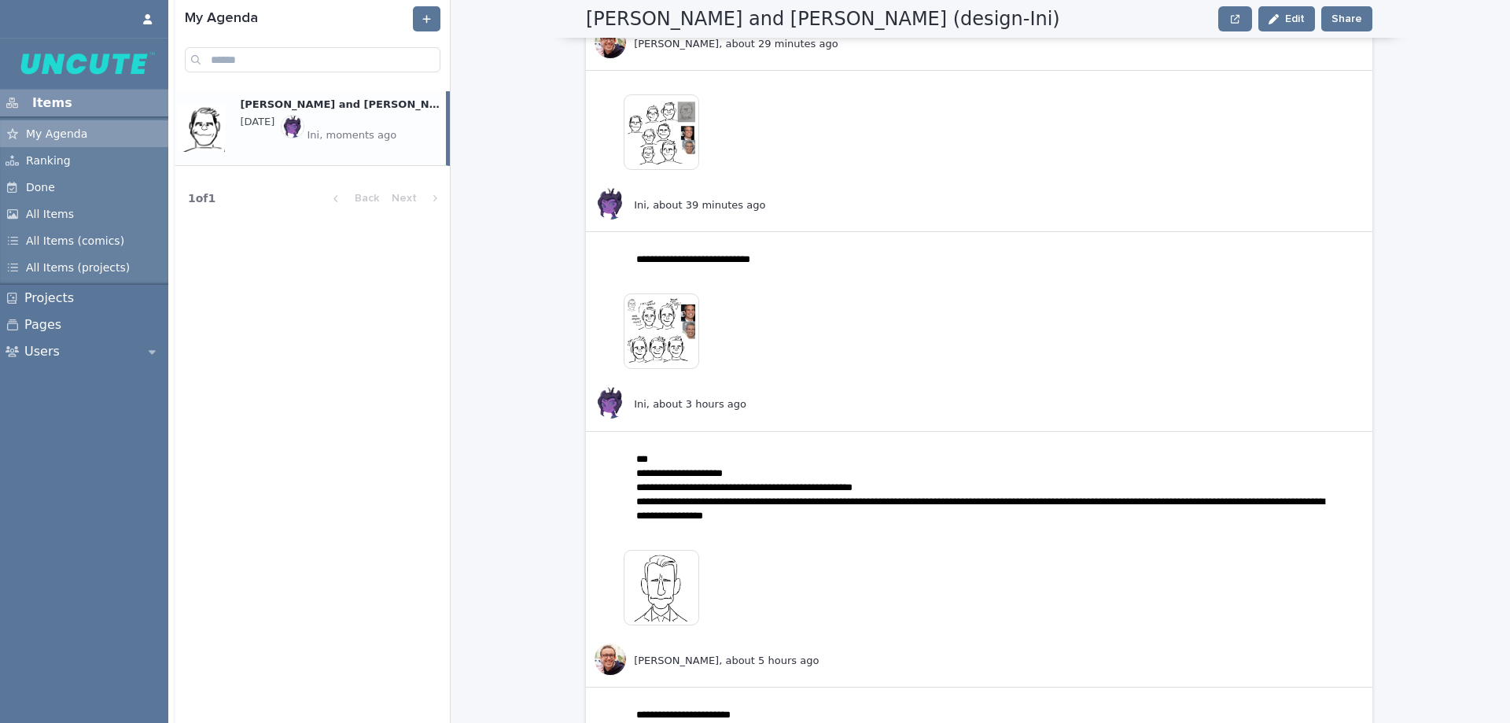
drag, startPoint x: 1509, startPoint y: 161, endPoint x: 1501, endPoint y: 222, distance: 61.2
click at [1501, 222] on div "**********" at bounding box center [841, 361] width 1337 height 723
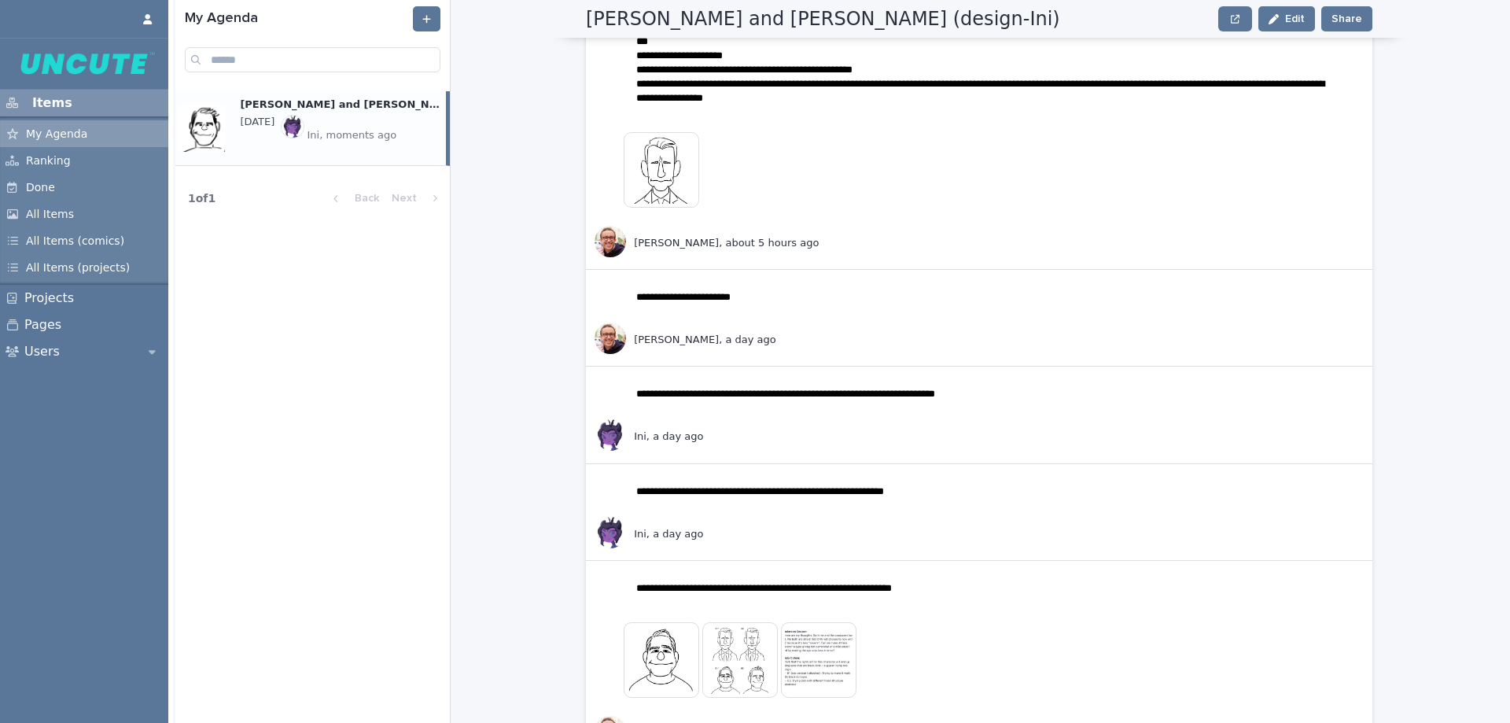
scroll to position [1195, 0]
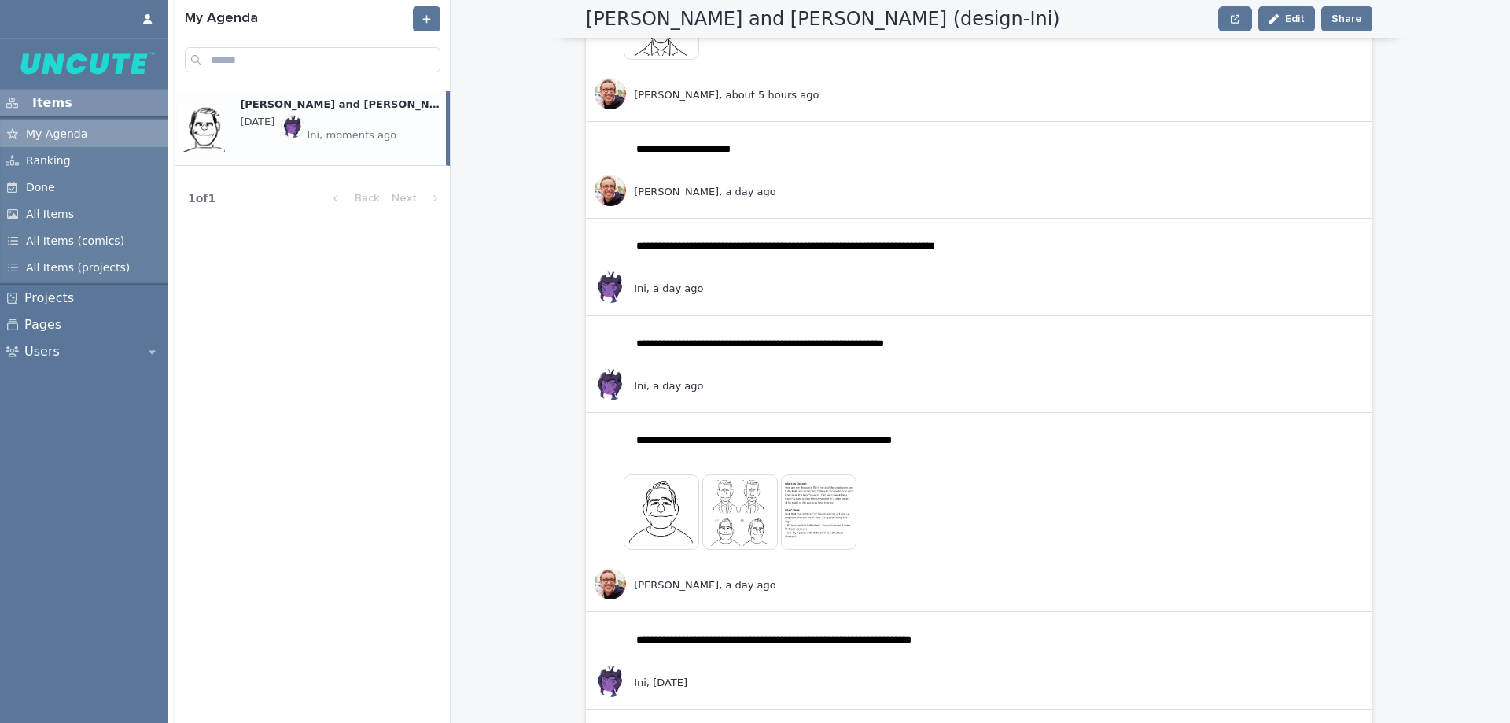
click at [711, 525] on img at bounding box center [740, 512] width 76 height 76
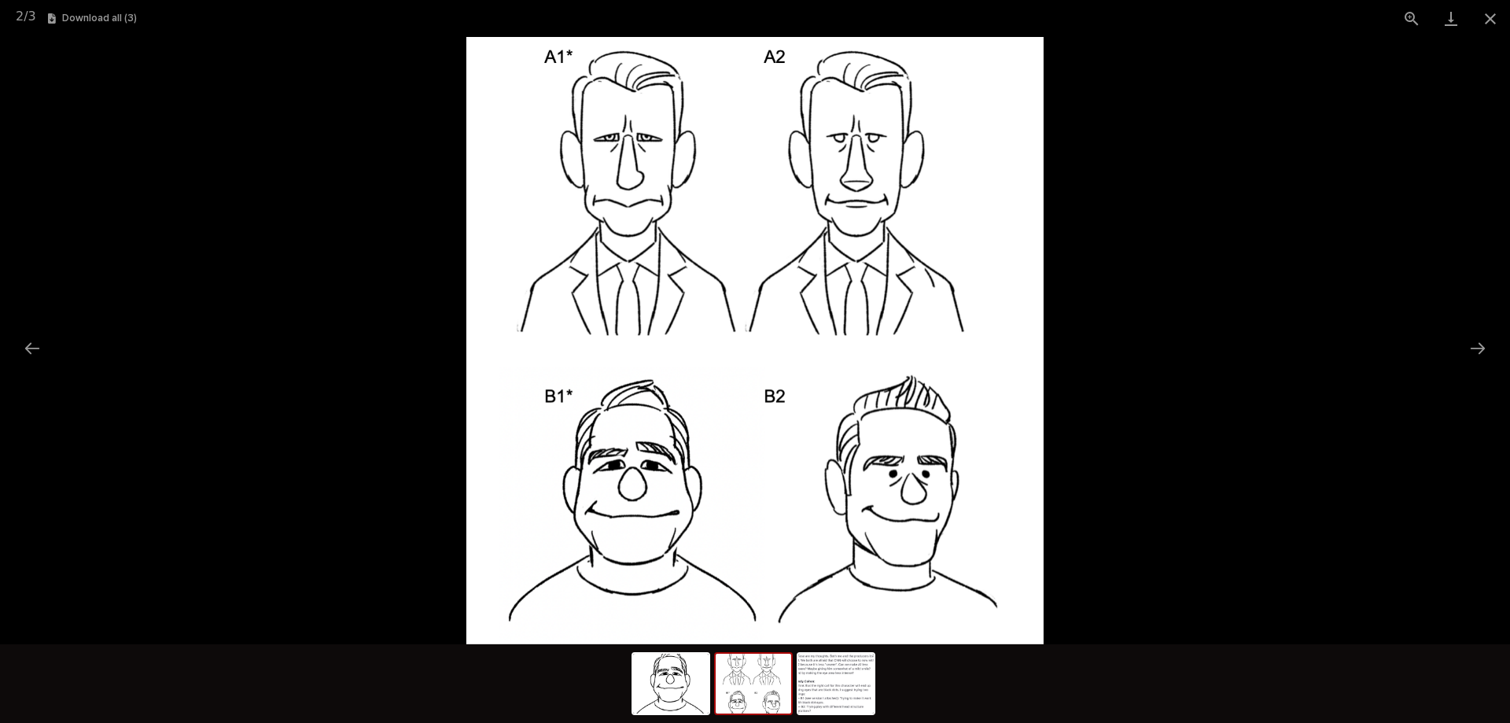
click at [1243, 407] on picture at bounding box center [755, 340] width 1510 height 607
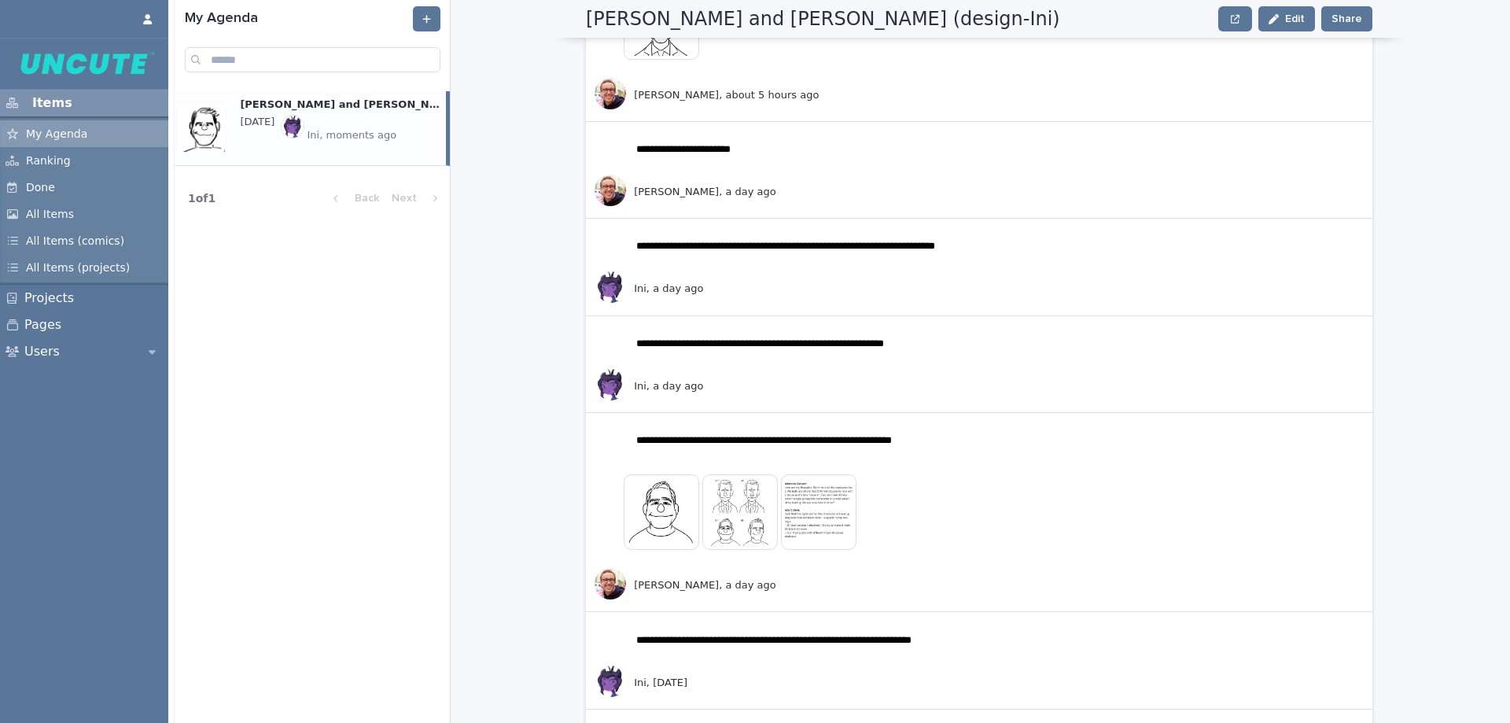
click at [734, 519] on img at bounding box center [740, 512] width 76 height 76
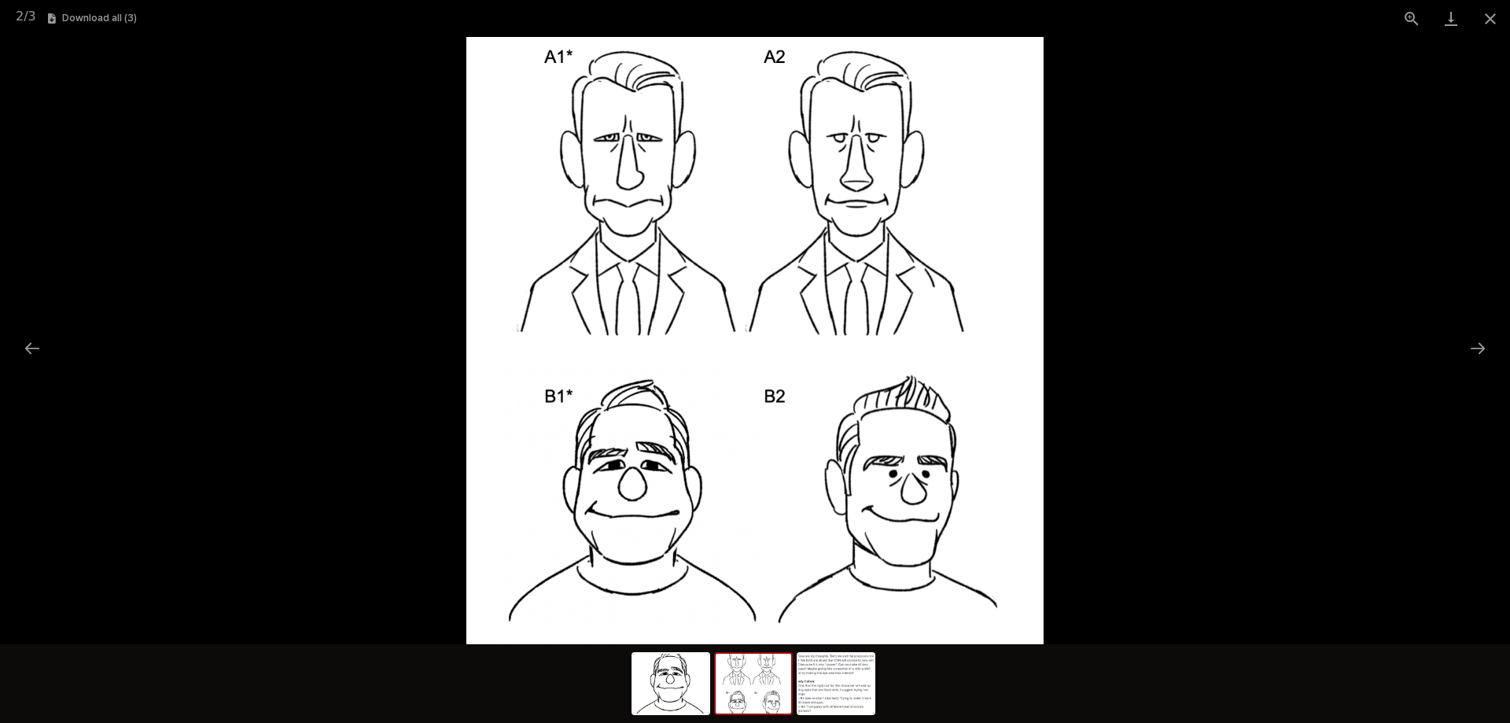
click at [1270, 416] on picture at bounding box center [755, 340] width 1510 height 607
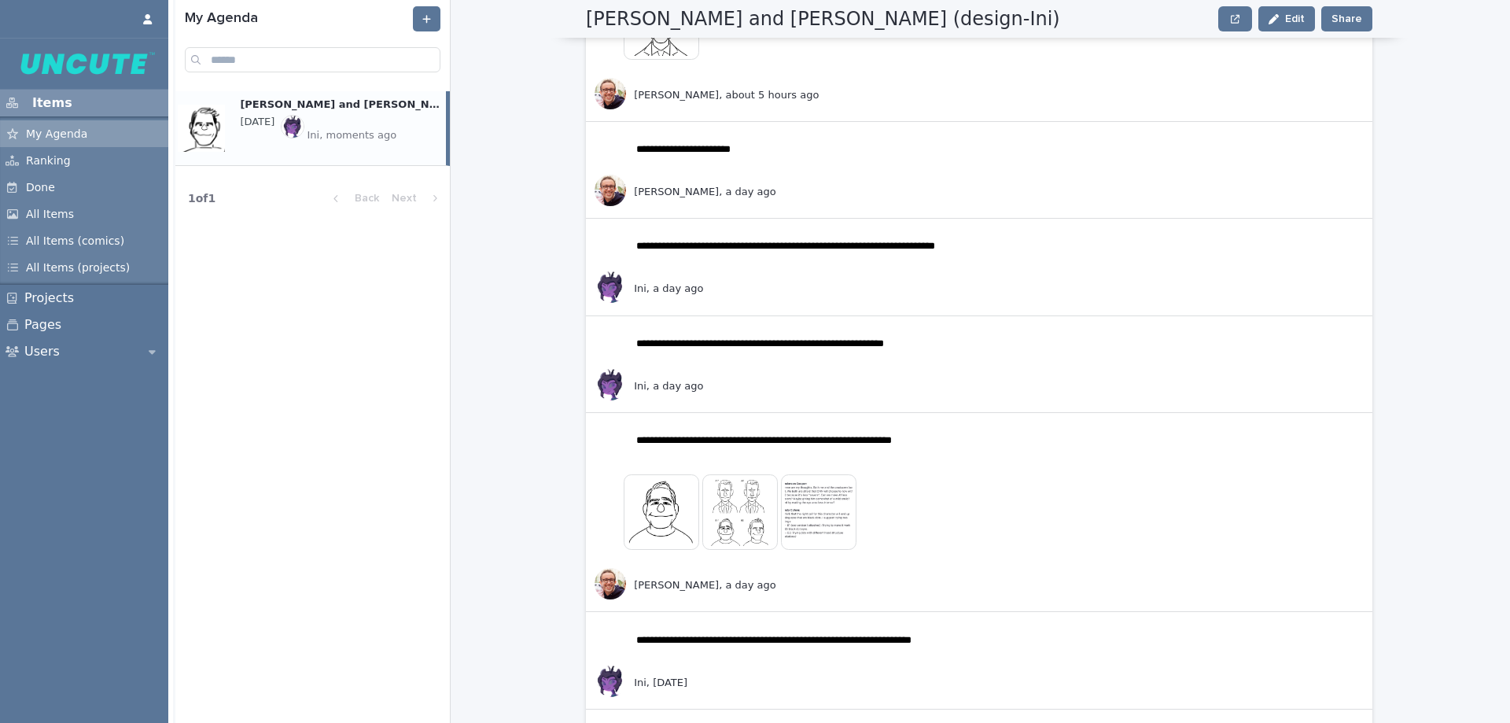
click at [750, 531] on img at bounding box center [740, 512] width 76 height 76
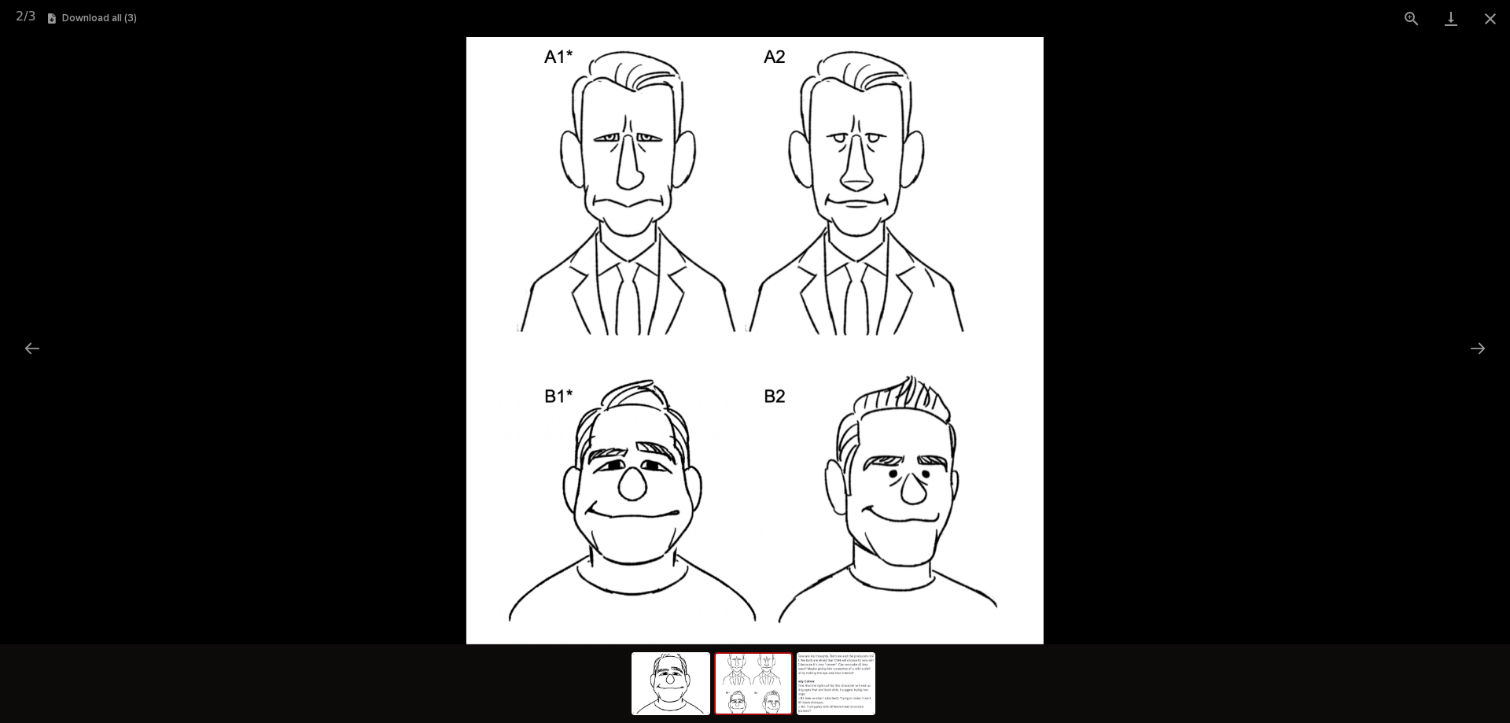
click at [1145, 521] on picture at bounding box center [755, 340] width 1510 height 607
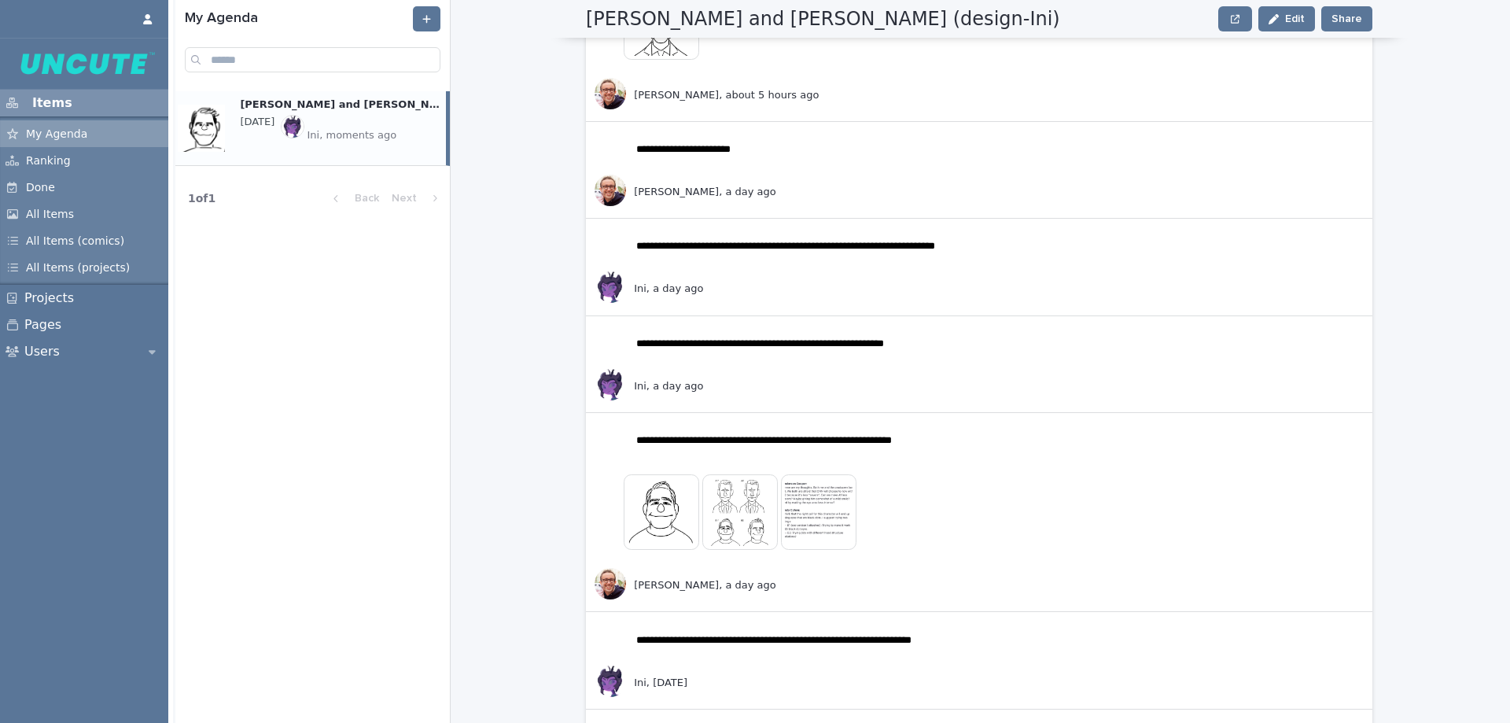
drag, startPoint x: 1509, startPoint y: 279, endPoint x: 1509, endPoint y: 298, distance: 18.9
click at [1509, 298] on div "**********" at bounding box center [841, 361] width 1337 height 723
click at [750, 523] on img at bounding box center [740, 512] width 76 height 76
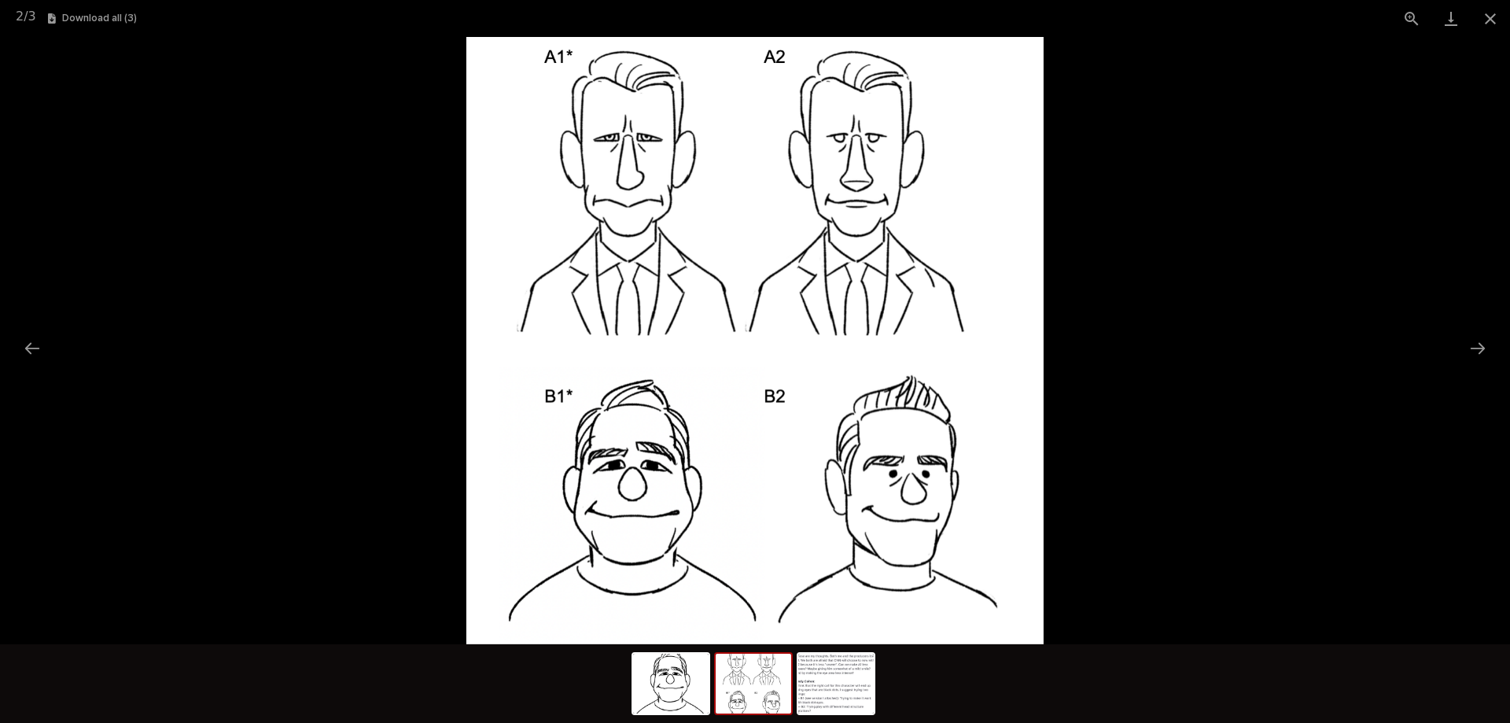
click at [1215, 404] on picture at bounding box center [755, 340] width 1510 height 607
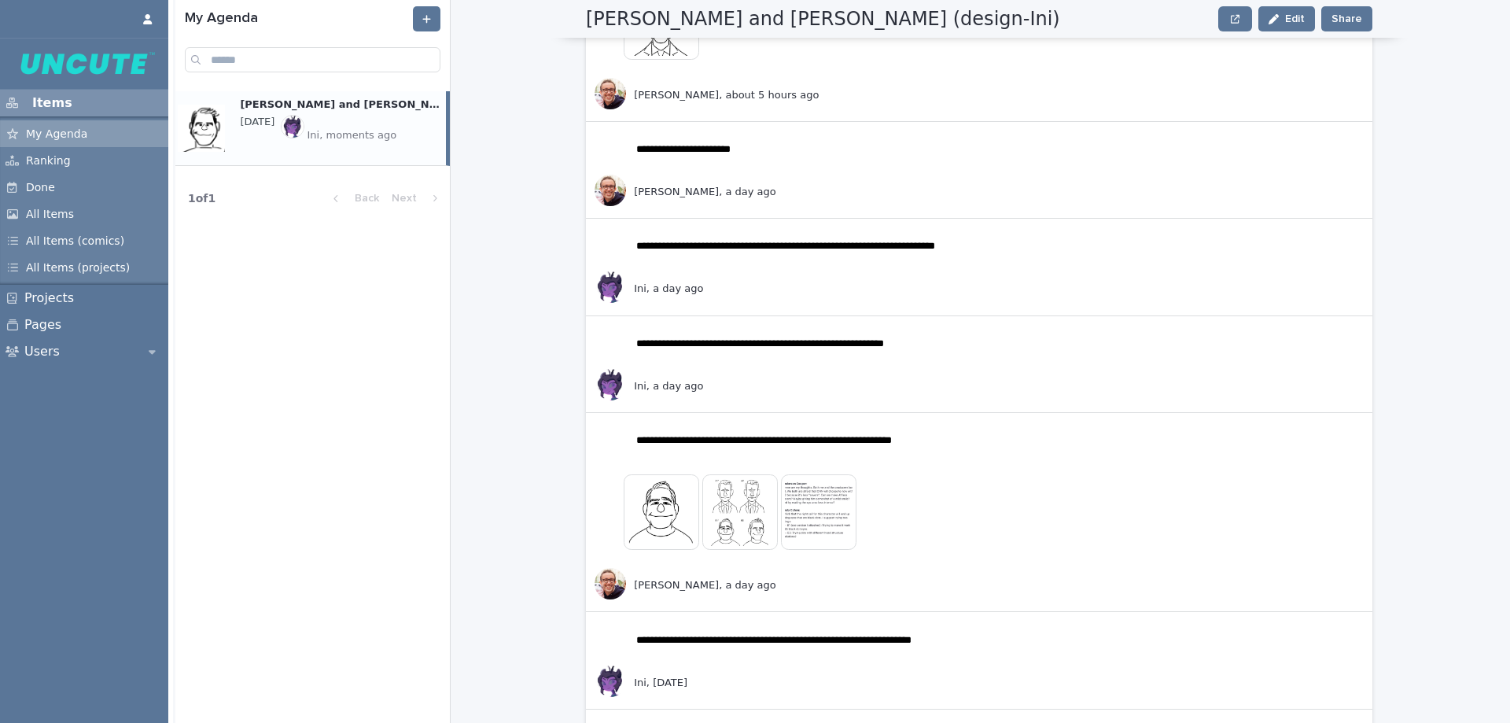
click at [749, 532] on img at bounding box center [740, 512] width 76 height 76
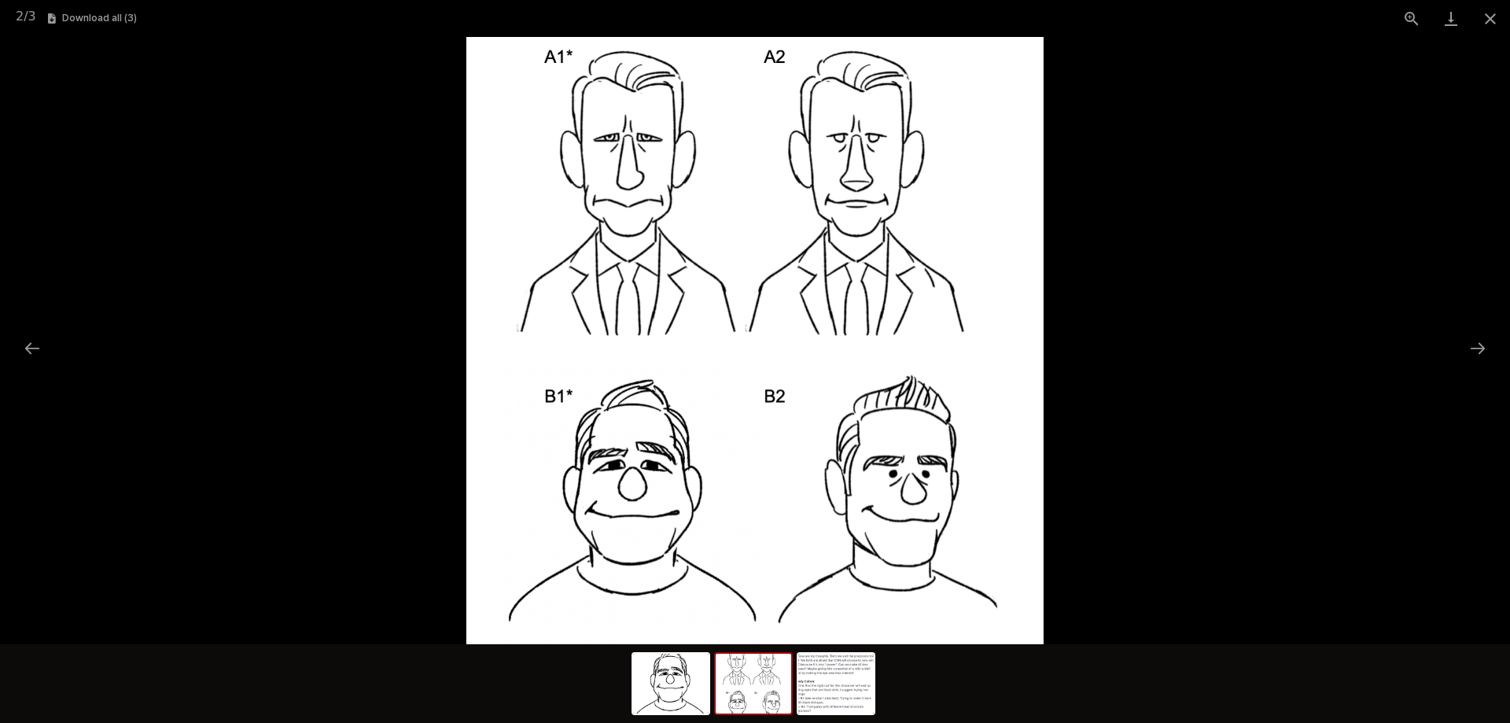
click at [1231, 380] on picture at bounding box center [755, 340] width 1510 height 607
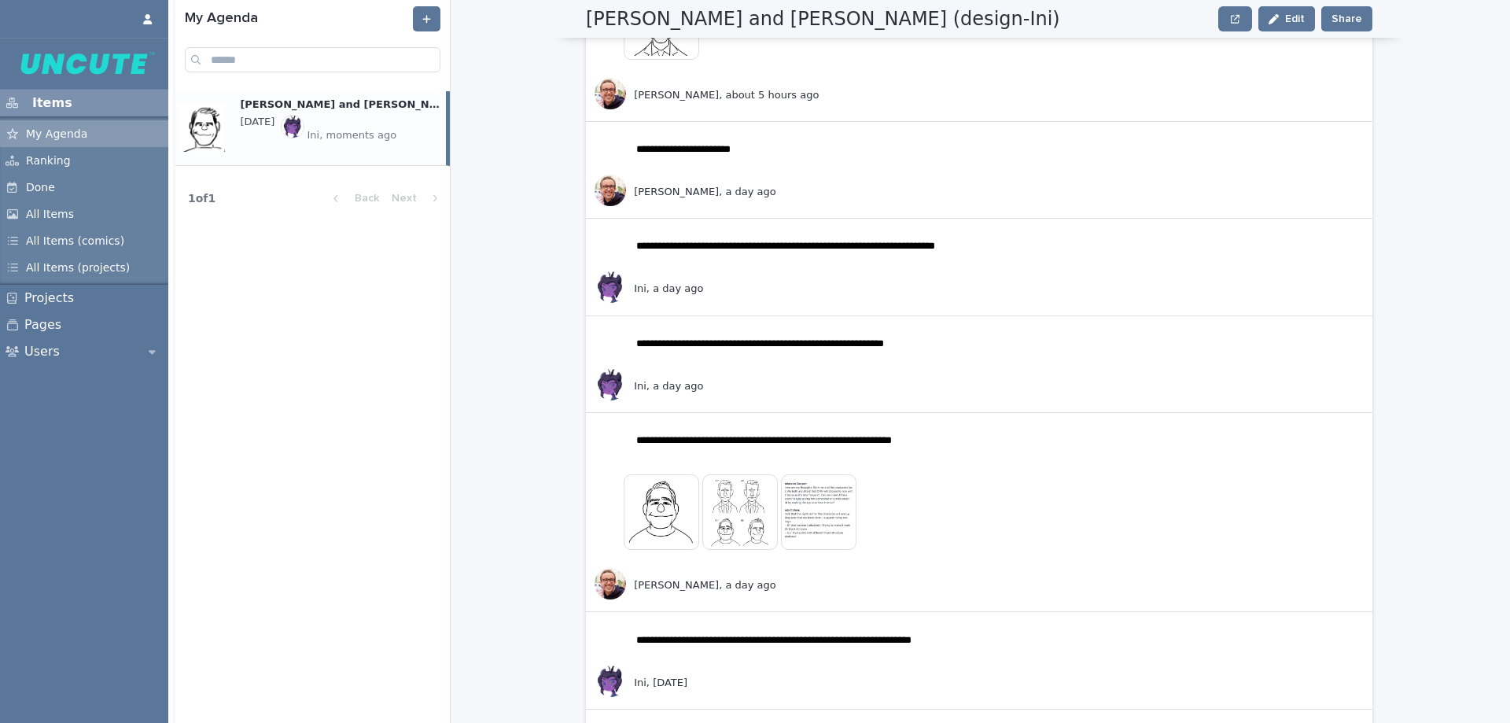
drag, startPoint x: 1509, startPoint y: 278, endPoint x: 1509, endPoint y: 261, distance: 17.3
click at [1509, 262] on div "**********" at bounding box center [841, 361] width 1337 height 723
click at [730, 535] on img at bounding box center [740, 512] width 76 height 76
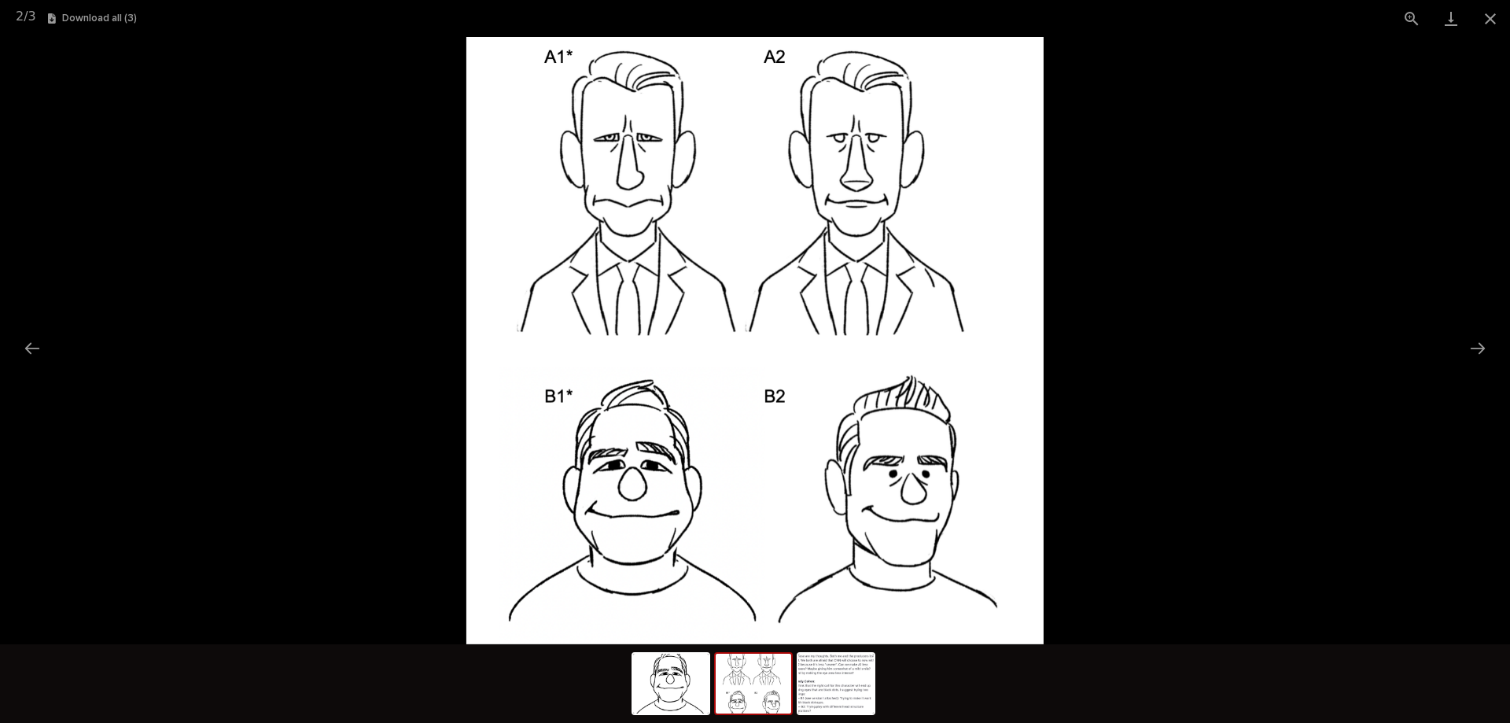
click at [1242, 374] on picture at bounding box center [755, 340] width 1510 height 607
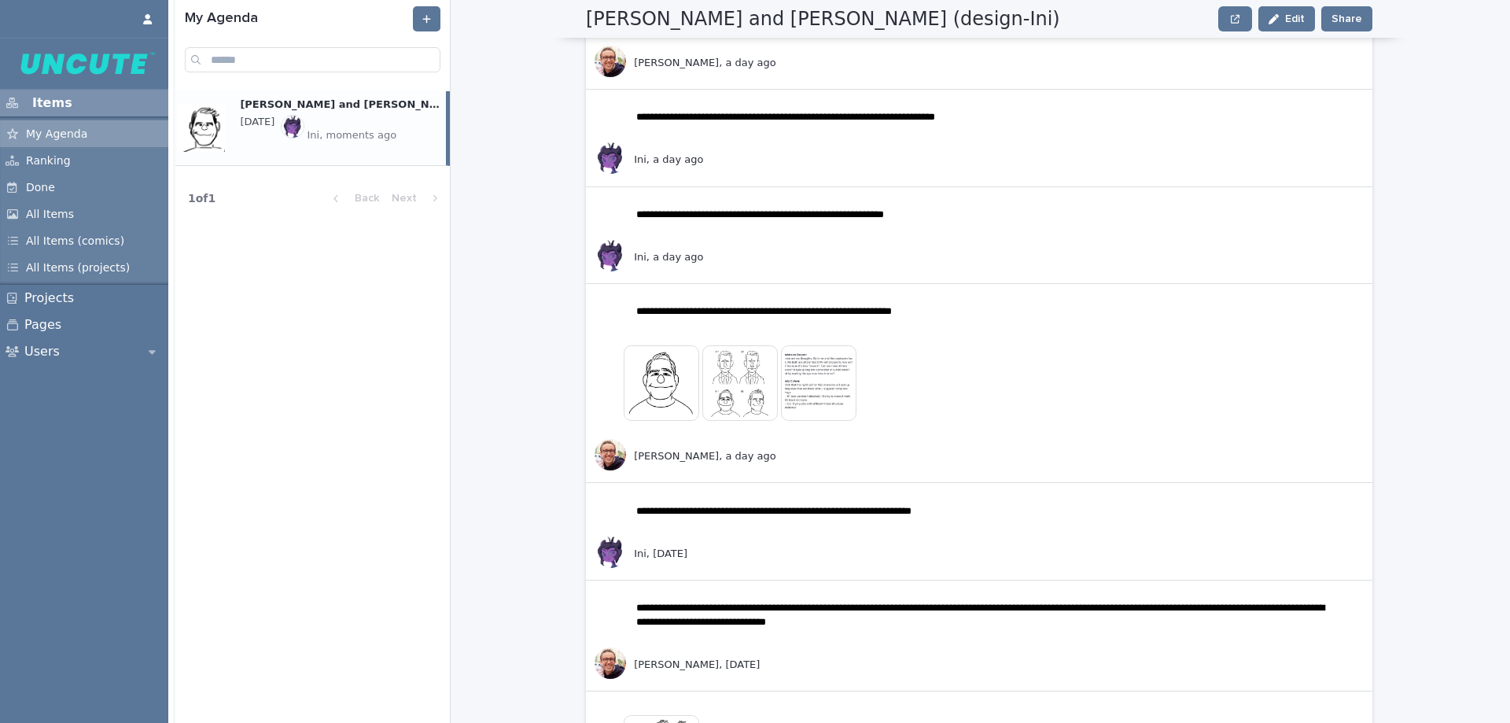
scroll to position [1294, 0]
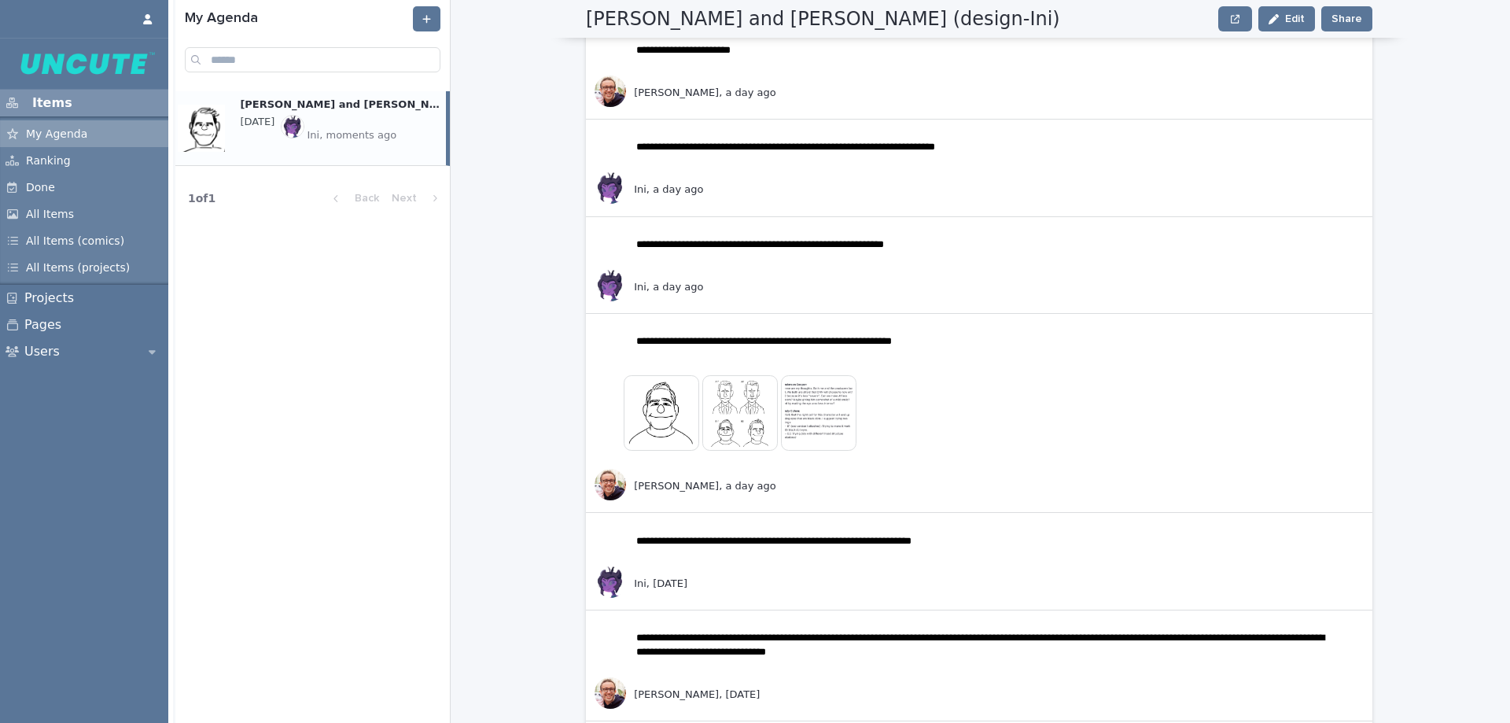
click at [730, 426] on img at bounding box center [740, 413] width 76 height 76
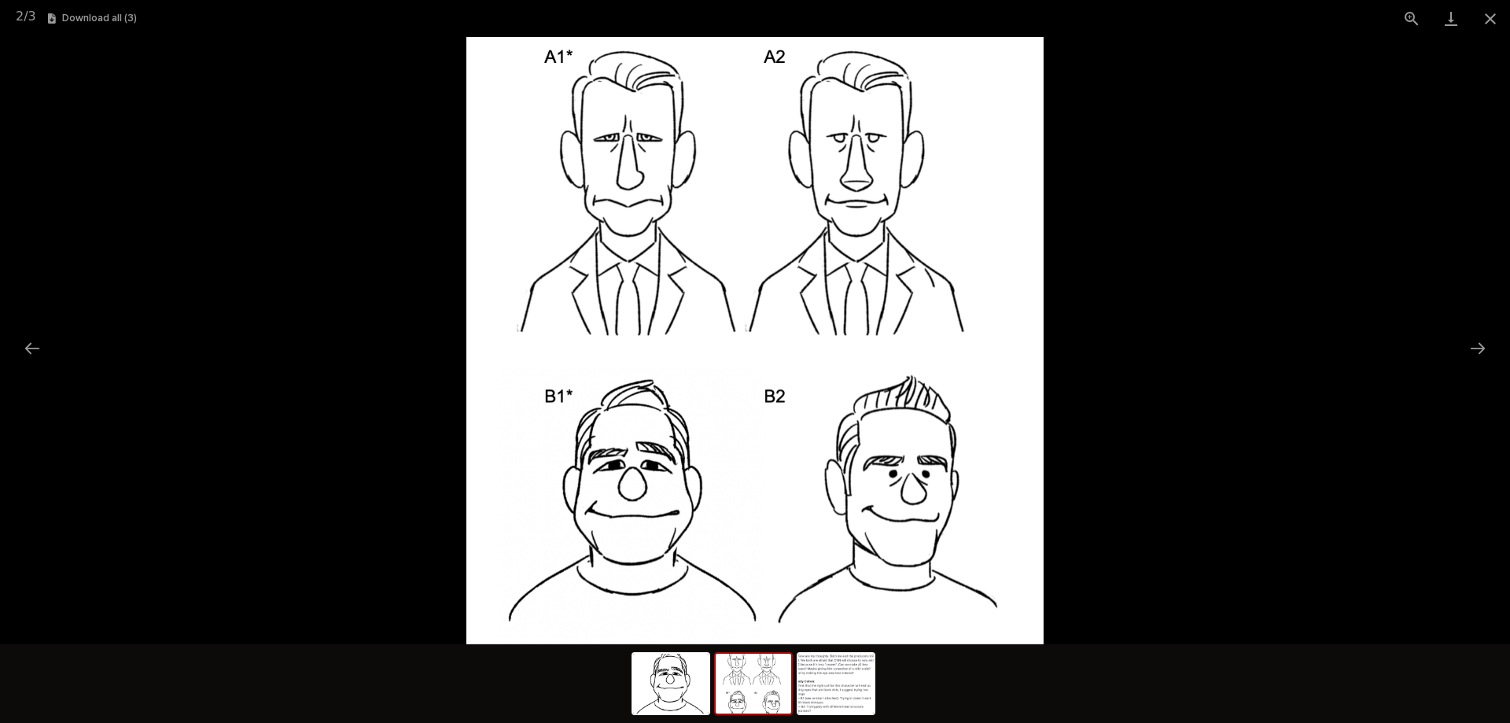
drag, startPoint x: 930, startPoint y: 394, endPoint x: 1298, endPoint y: 341, distance: 372.7
click at [1298, 341] on picture at bounding box center [755, 340] width 1510 height 607
click at [1395, 317] on picture at bounding box center [755, 340] width 1510 height 607
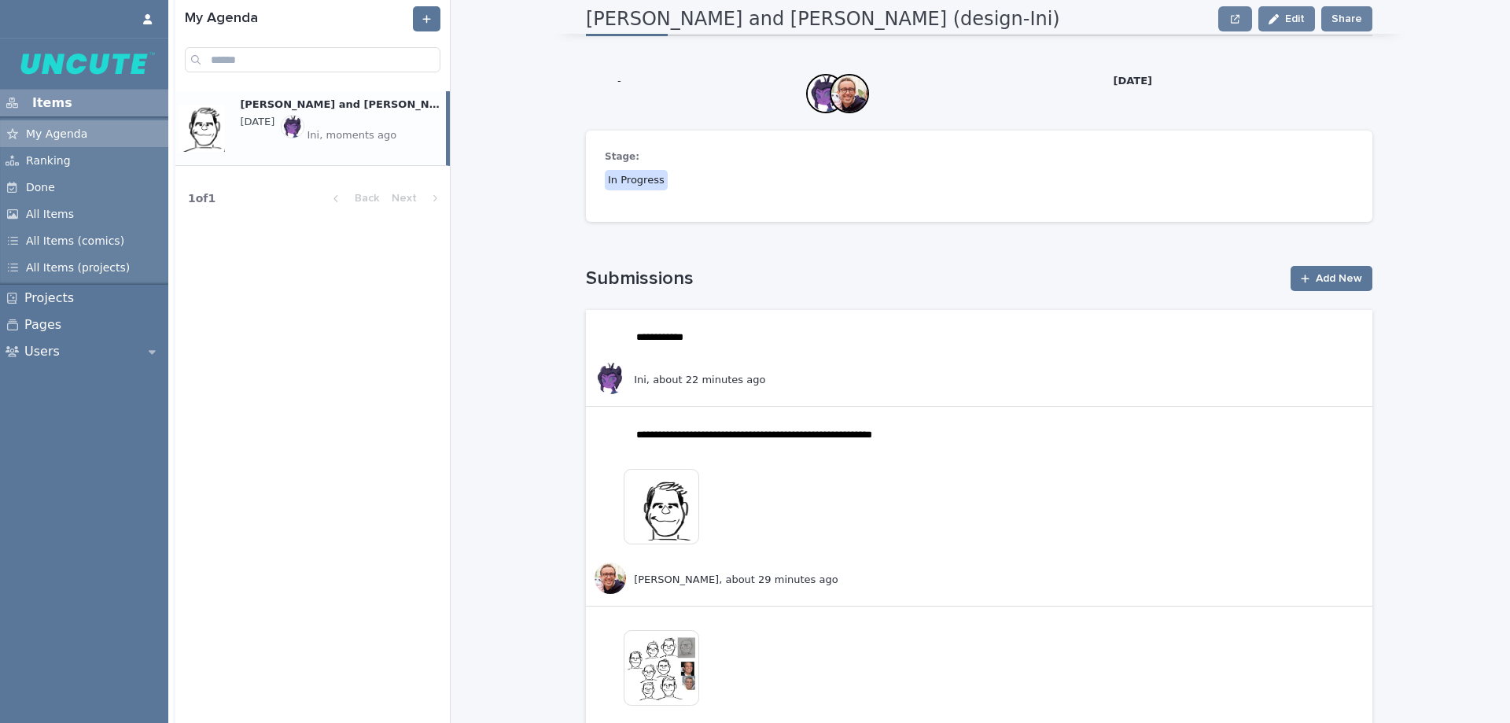
scroll to position [44, 0]
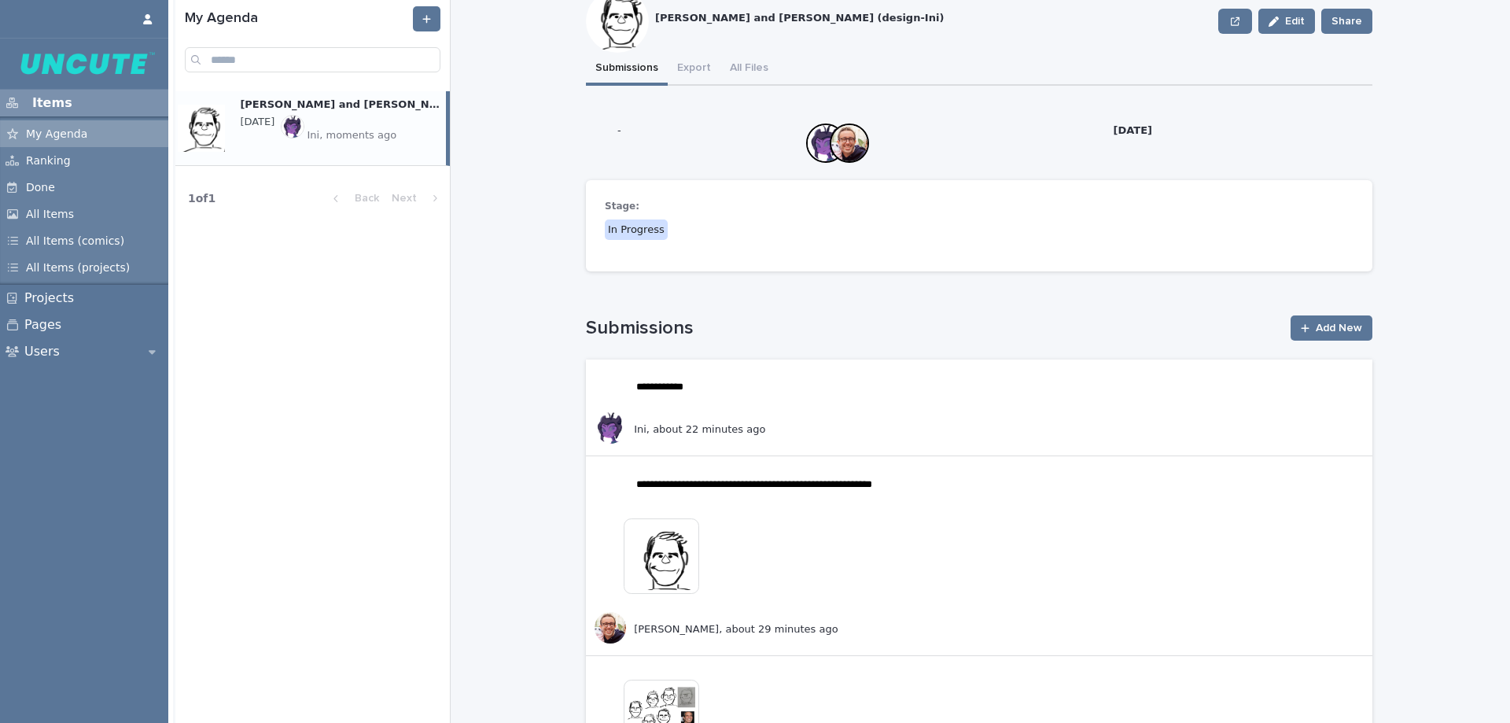
click at [640, 584] on img at bounding box center [662, 556] width 76 height 76
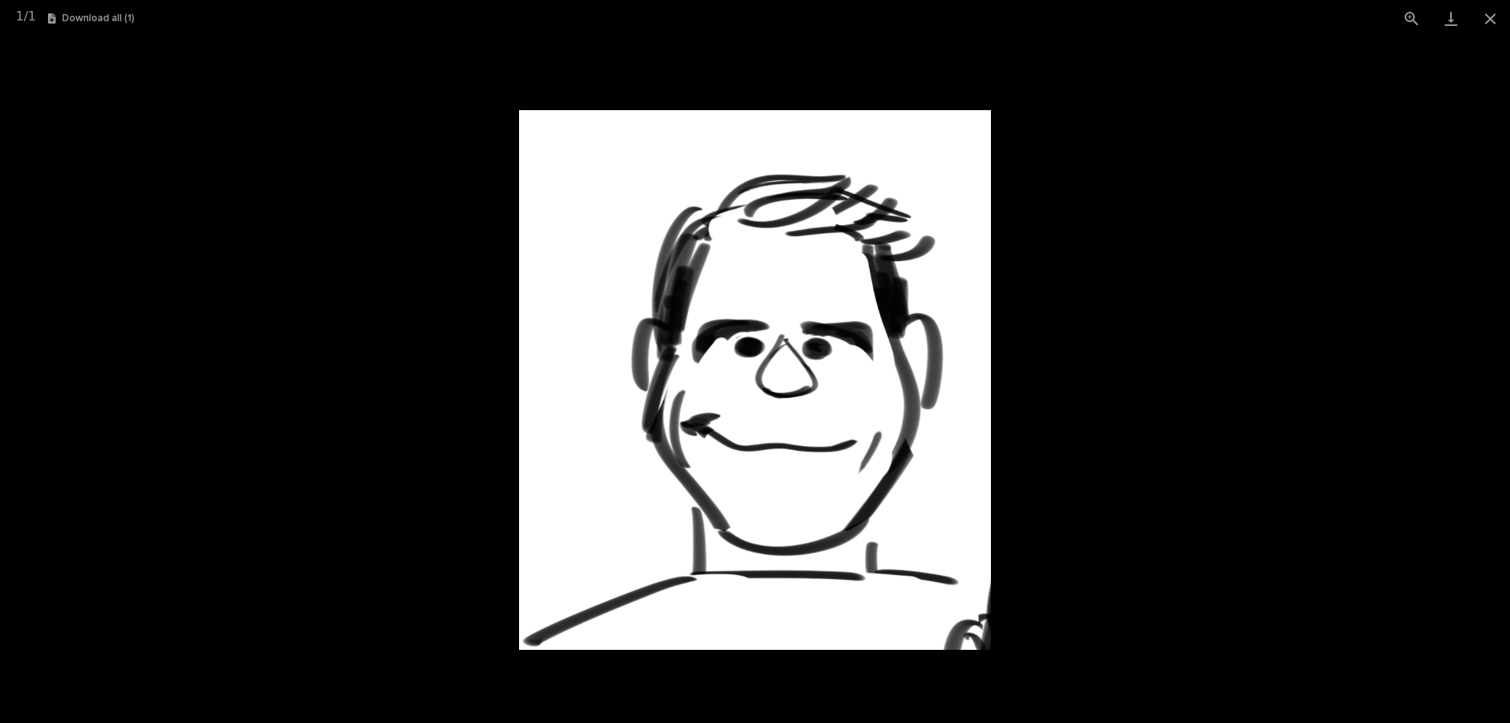
click at [1109, 155] on picture at bounding box center [755, 380] width 1510 height 686
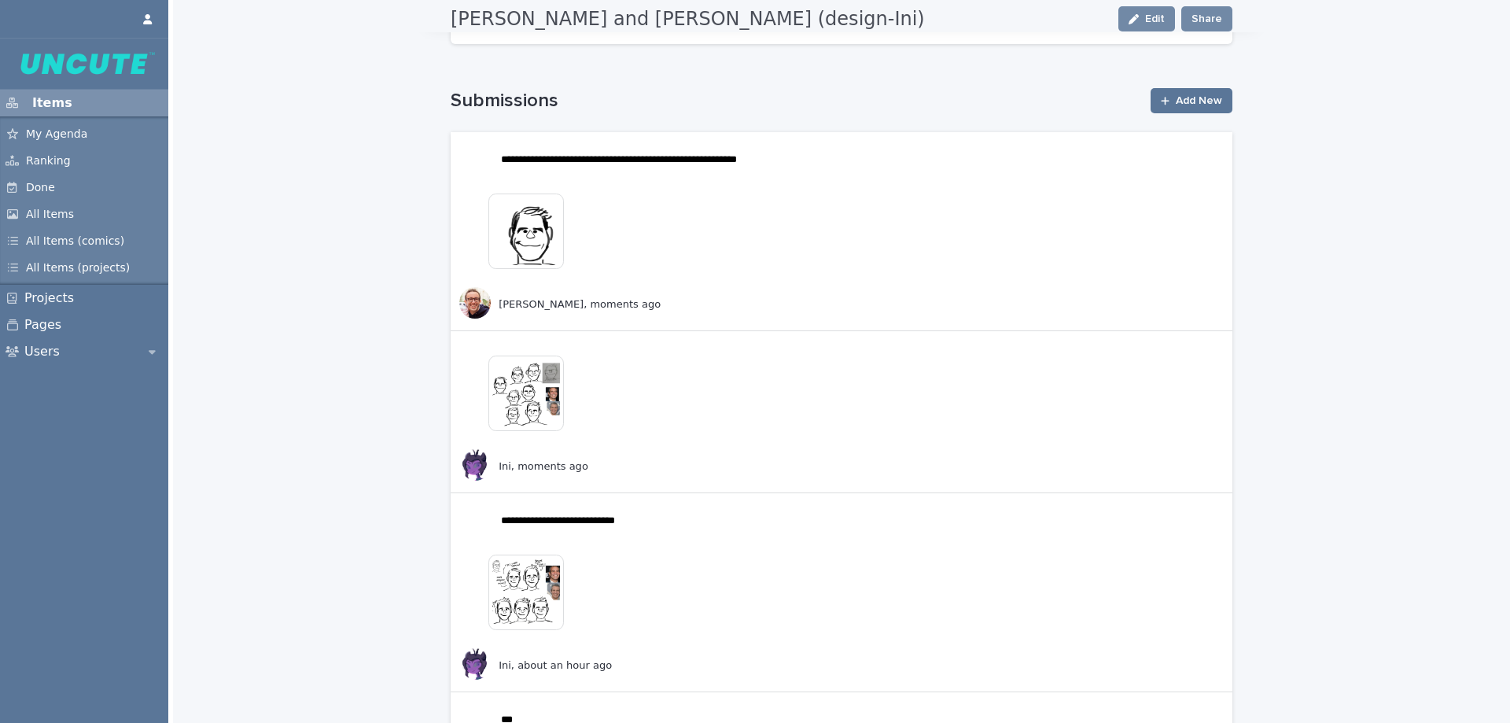
scroll to position [315, 0]
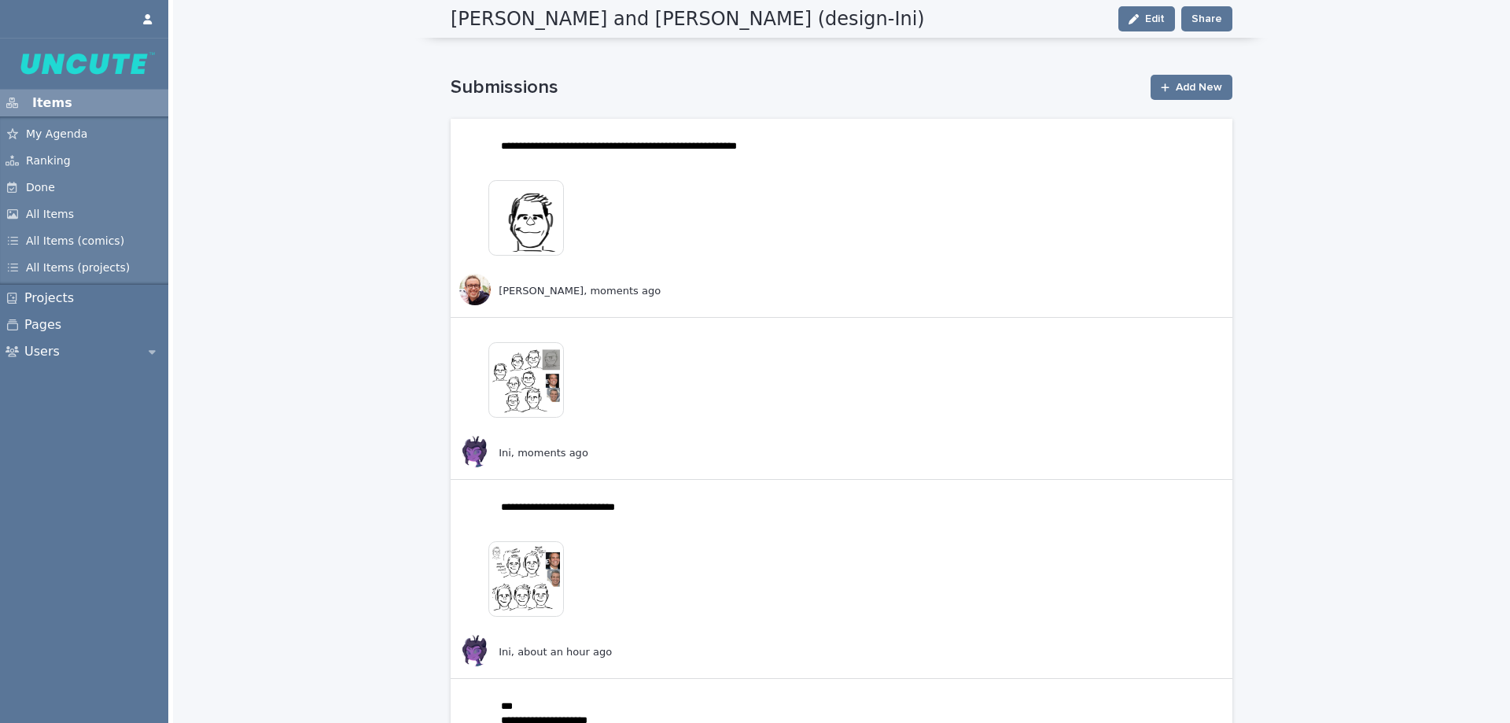
click at [544, 400] on img at bounding box center [526, 380] width 76 height 76
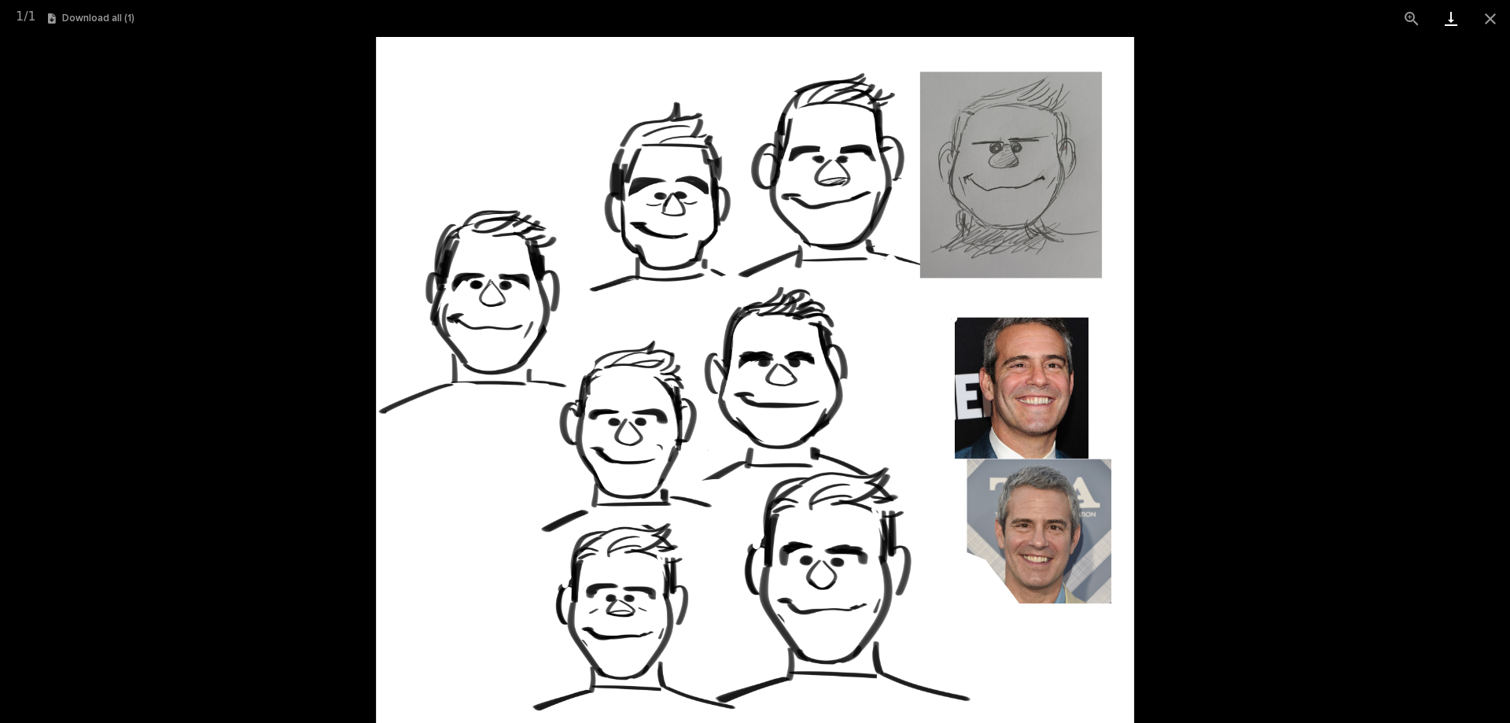
drag, startPoint x: 1482, startPoint y: 21, endPoint x: 1461, endPoint y: 28, distance: 22.4
click at [1483, 21] on button "Close gallery" at bounding box center [1490, 18] width 39 height 37
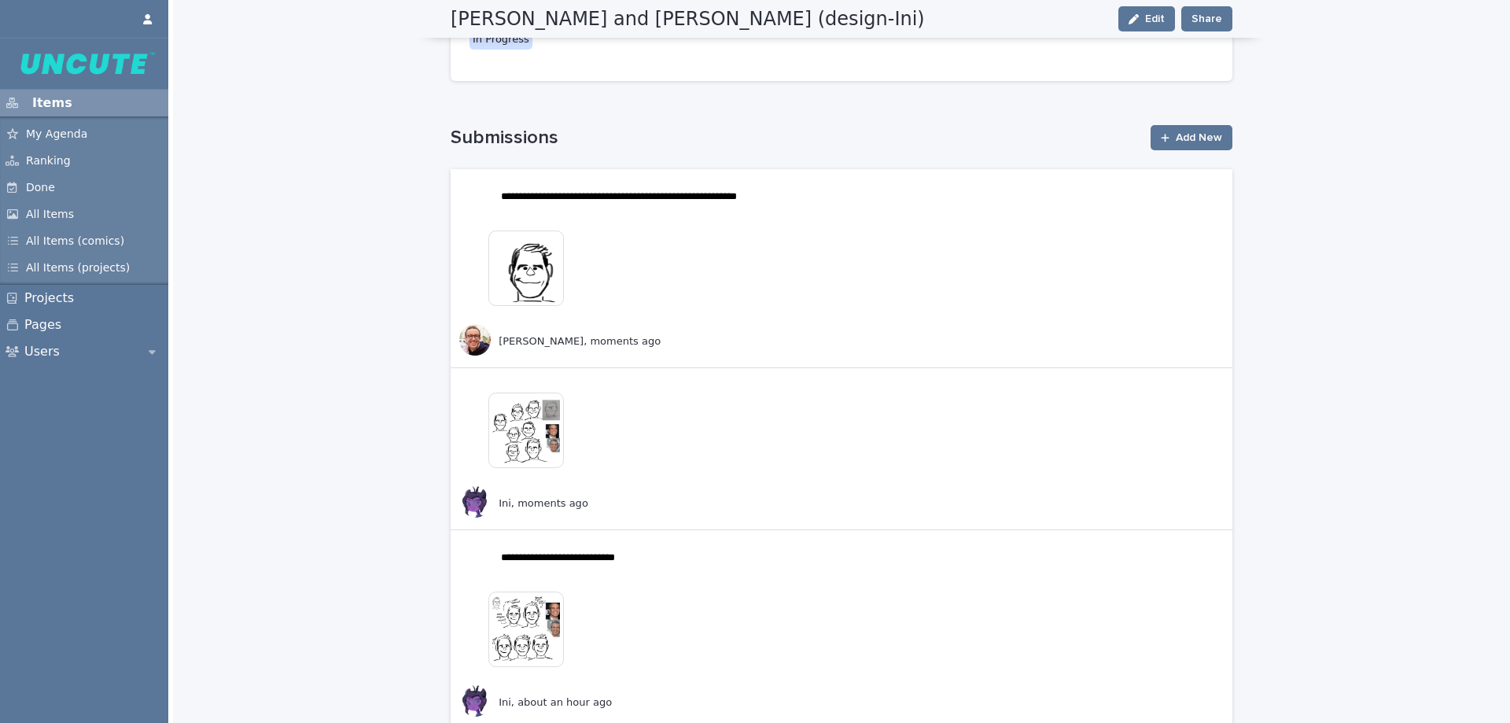
scroll to position [236, 0]
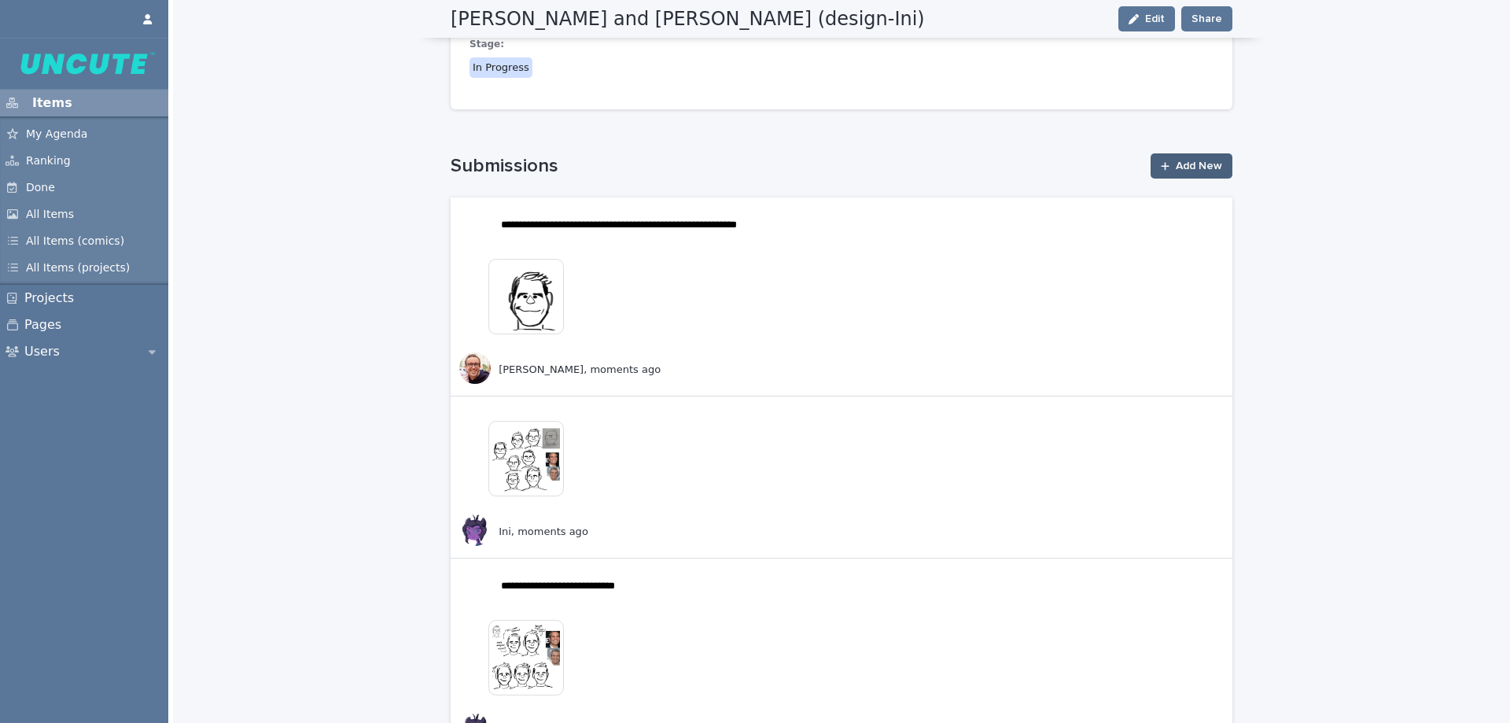
click at [1187, 163] on span "Add New" at bounding box center [1199, 165] width 46 height 11
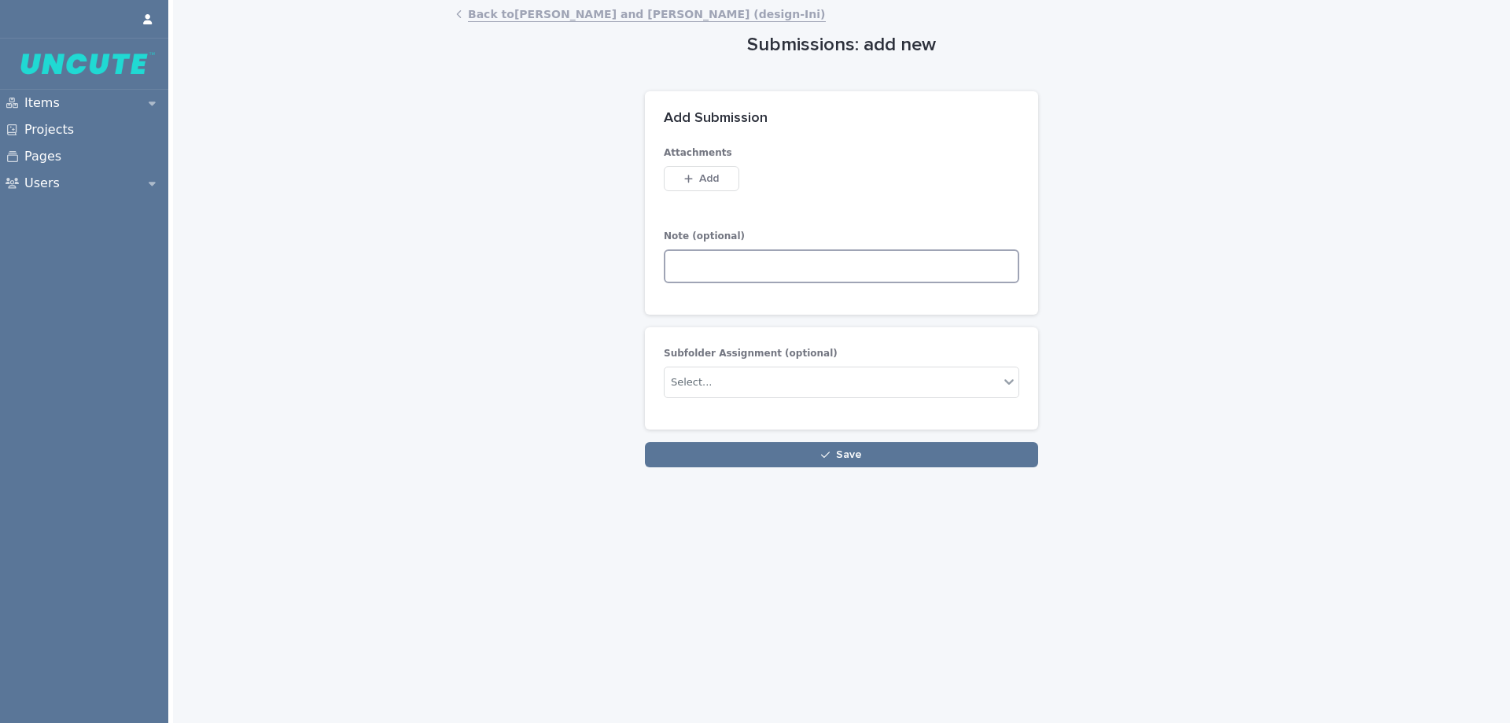
click at [834, 272] on textarea at bounding box center [841, 266] width 355 height 34
type textarea "**********"
drag, startPoint x: 881, startPoint y: 461, endPoint x: 889, endPoint y: 458, distance: 8.5
click at [882, 459] on button "Save" at bounding box center [841, 454] width 393 height 25
